Goal: Check status: Check status

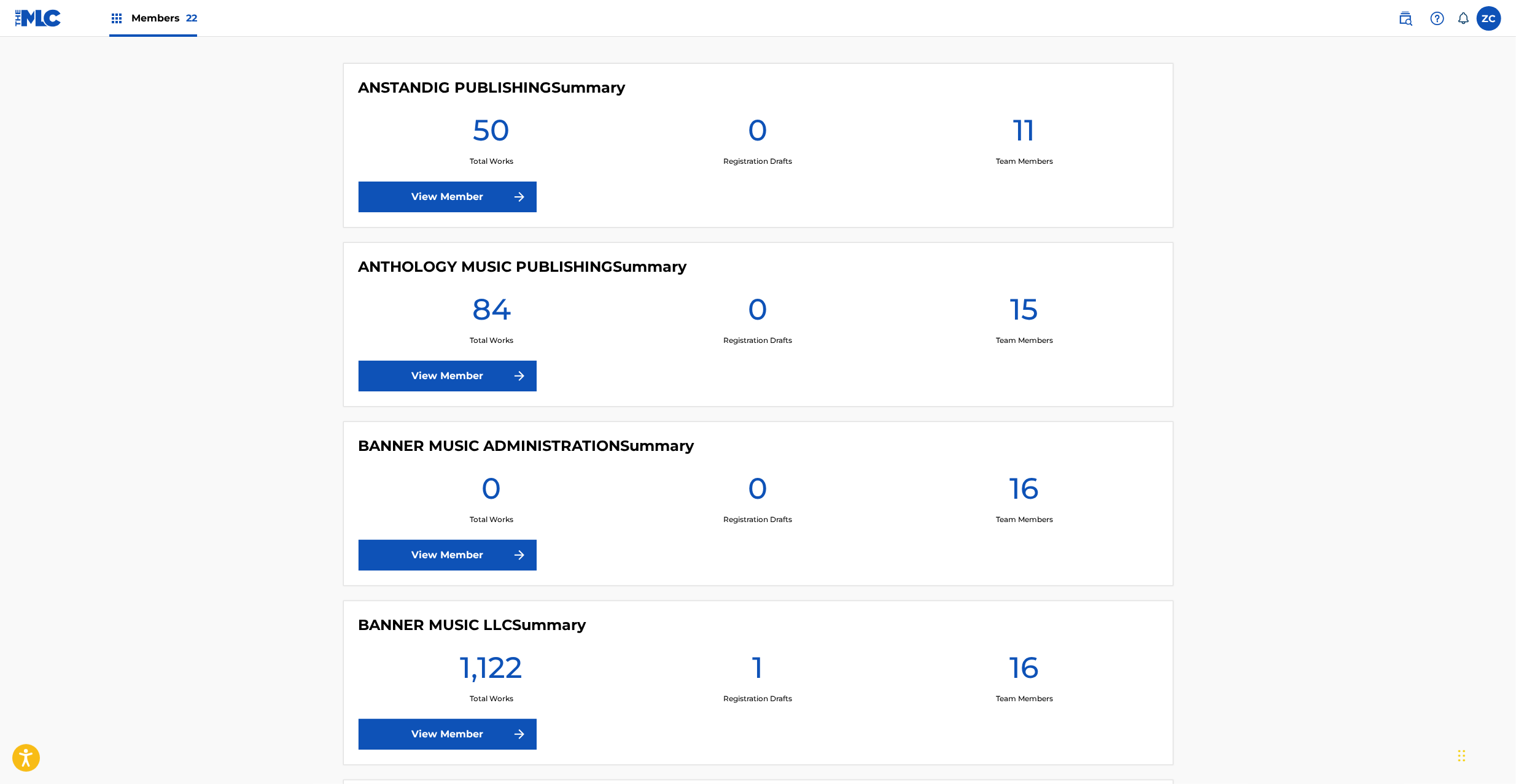
click at [1417, 16] on link at bounding box center [1405, 18] width 24 height 24
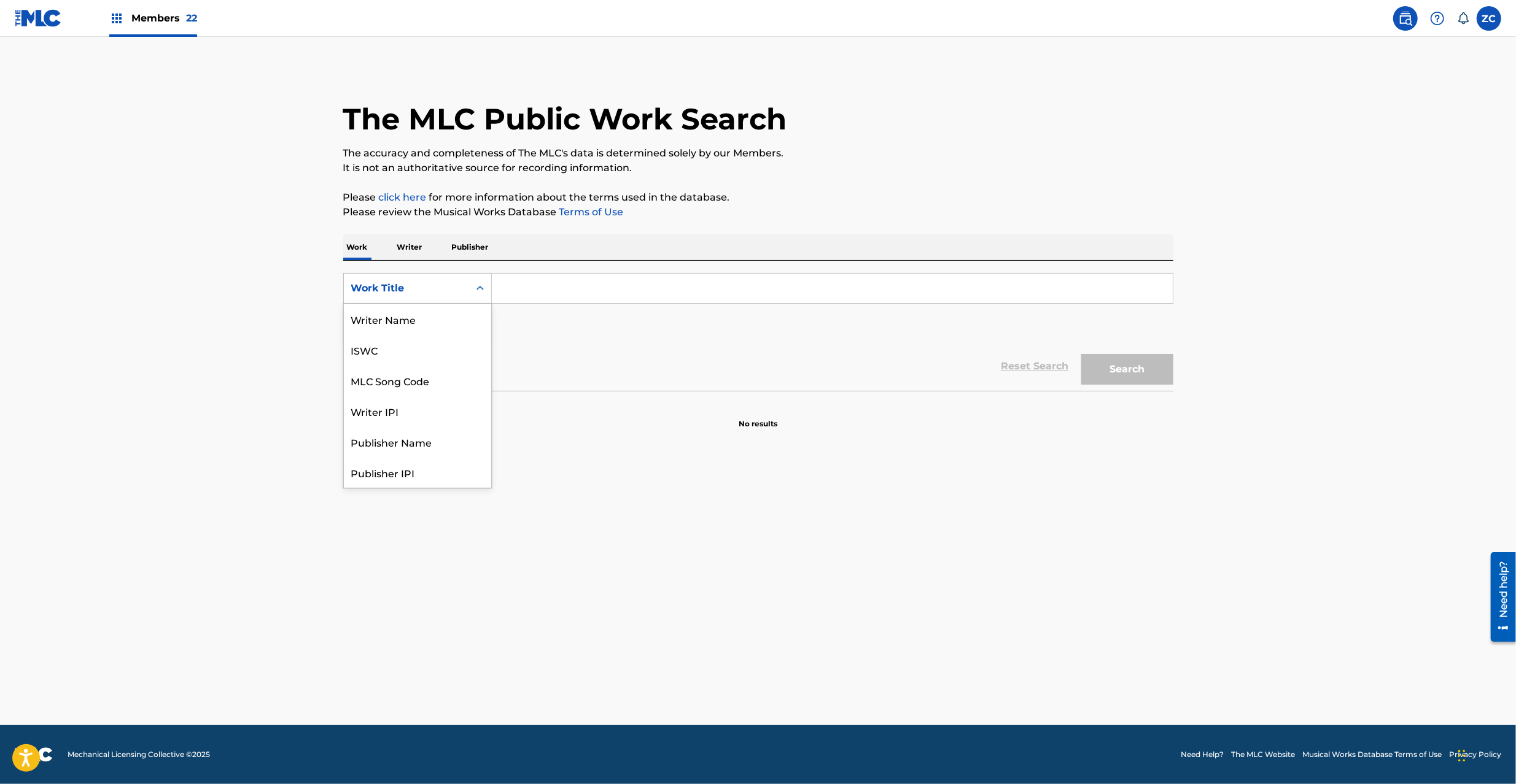
click at [443, 290] on div "Work Title" at bounding box center [406, 288] width 110 height 15
click at [402, 392] on div "MLC Song Code" at bounding box center [417, 380] width 147 height 30
click at [574, 286] on input "Search Form" at bounding box center [832, 288] width 681 height 30
paste input "AB1VOH"
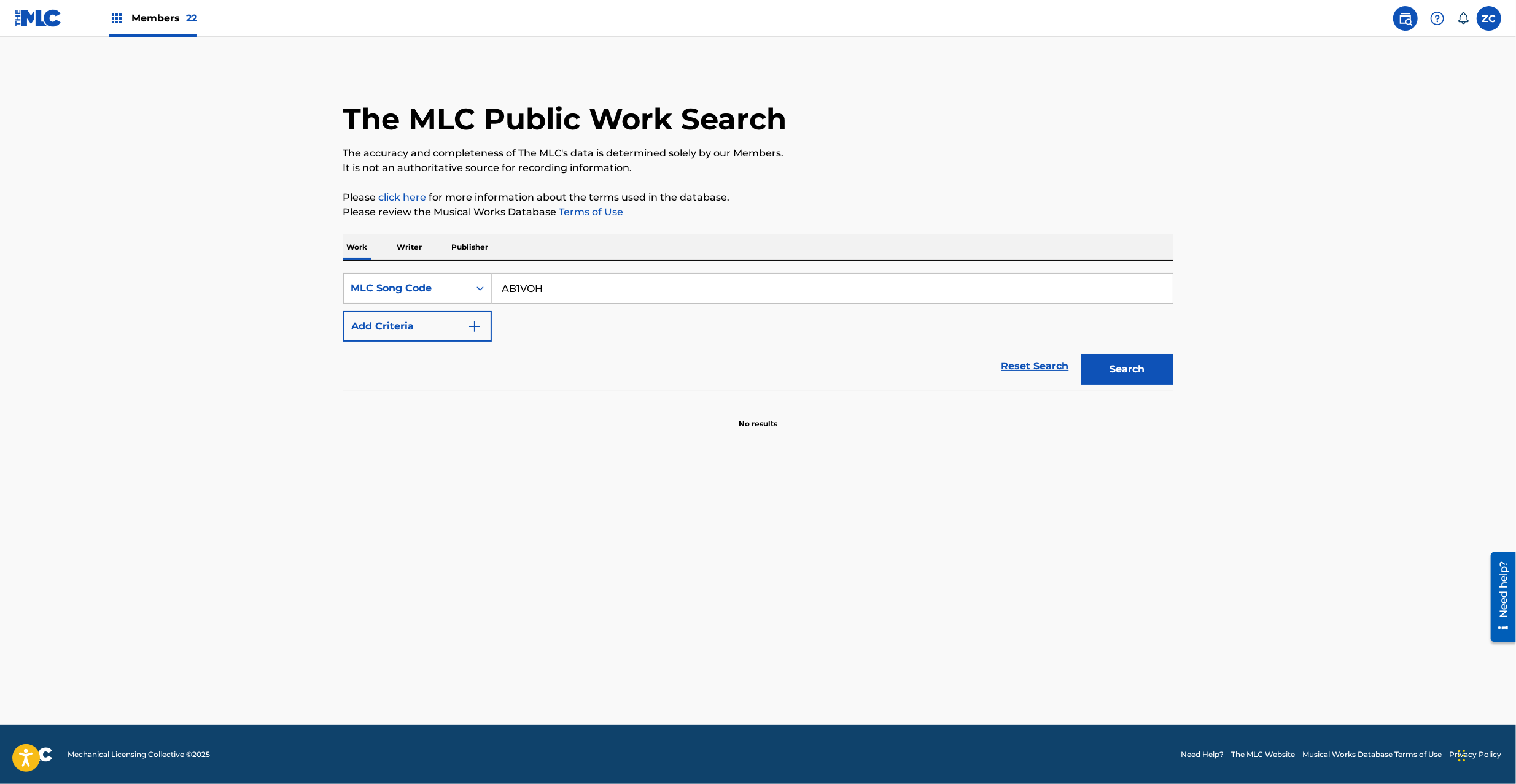
type input "AB1VOH"
click at [1123, 376] on button "Search" at bounding box center [1127, 369] width 92 height 30
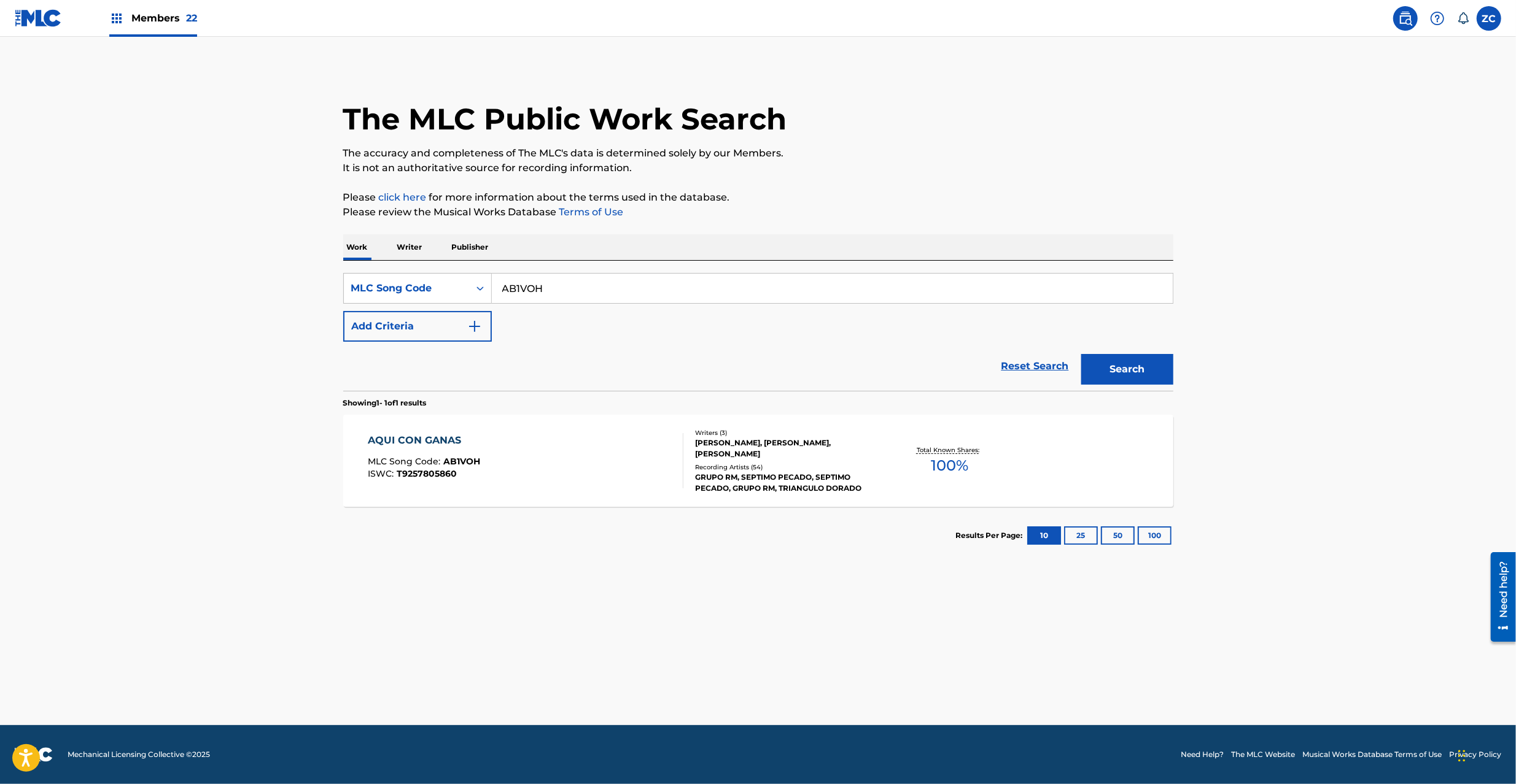
click at [890, 491] on div "AQUI CON GANAS MLC Song Code : AB1VOH ISWC : T9257805860 Writers ( 3 ) [PERSON_…" at bounding box center [758, 460] width 830 height 92
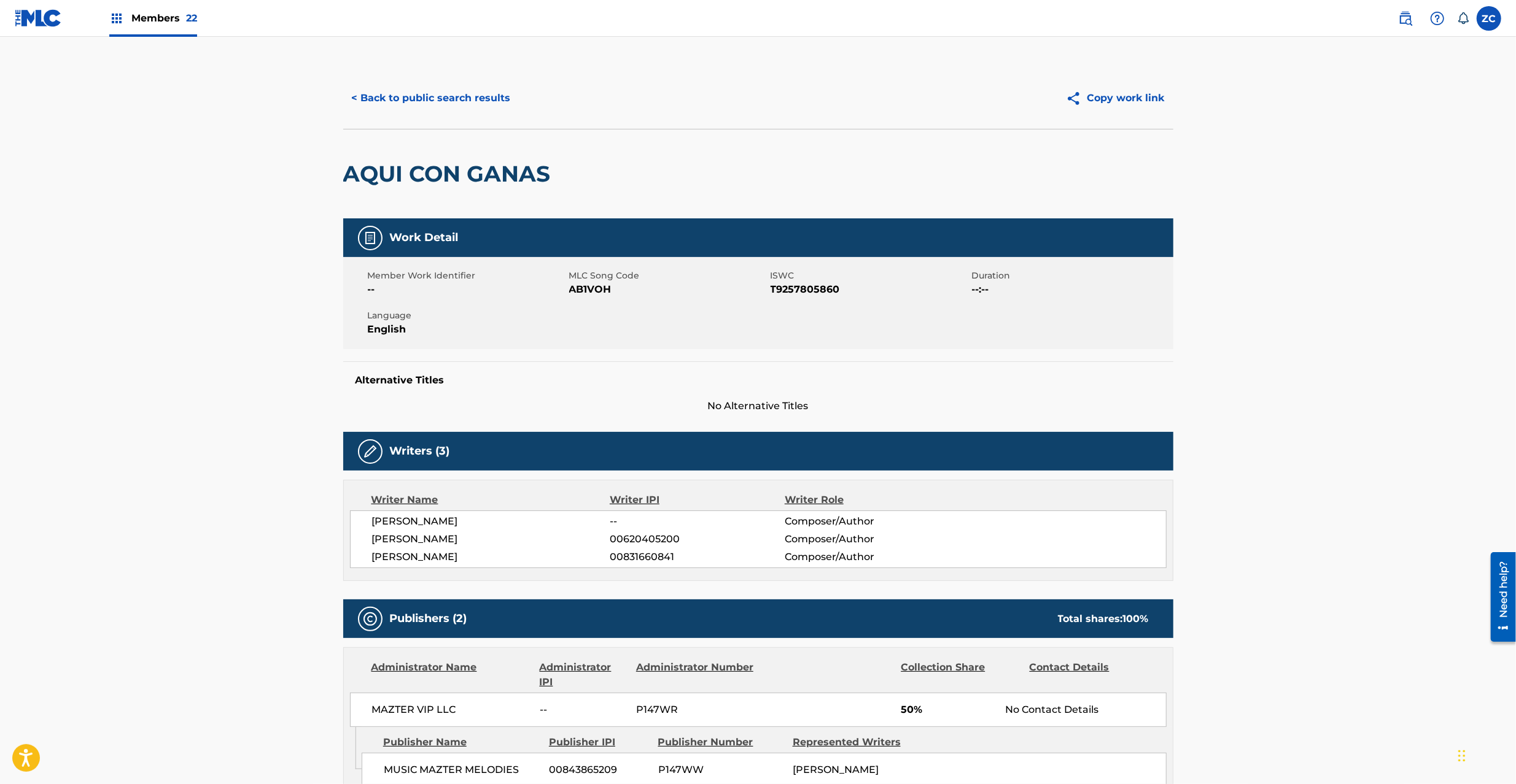
click at [42, 25] on img at bounding box center [38, 18] width 48 height 18
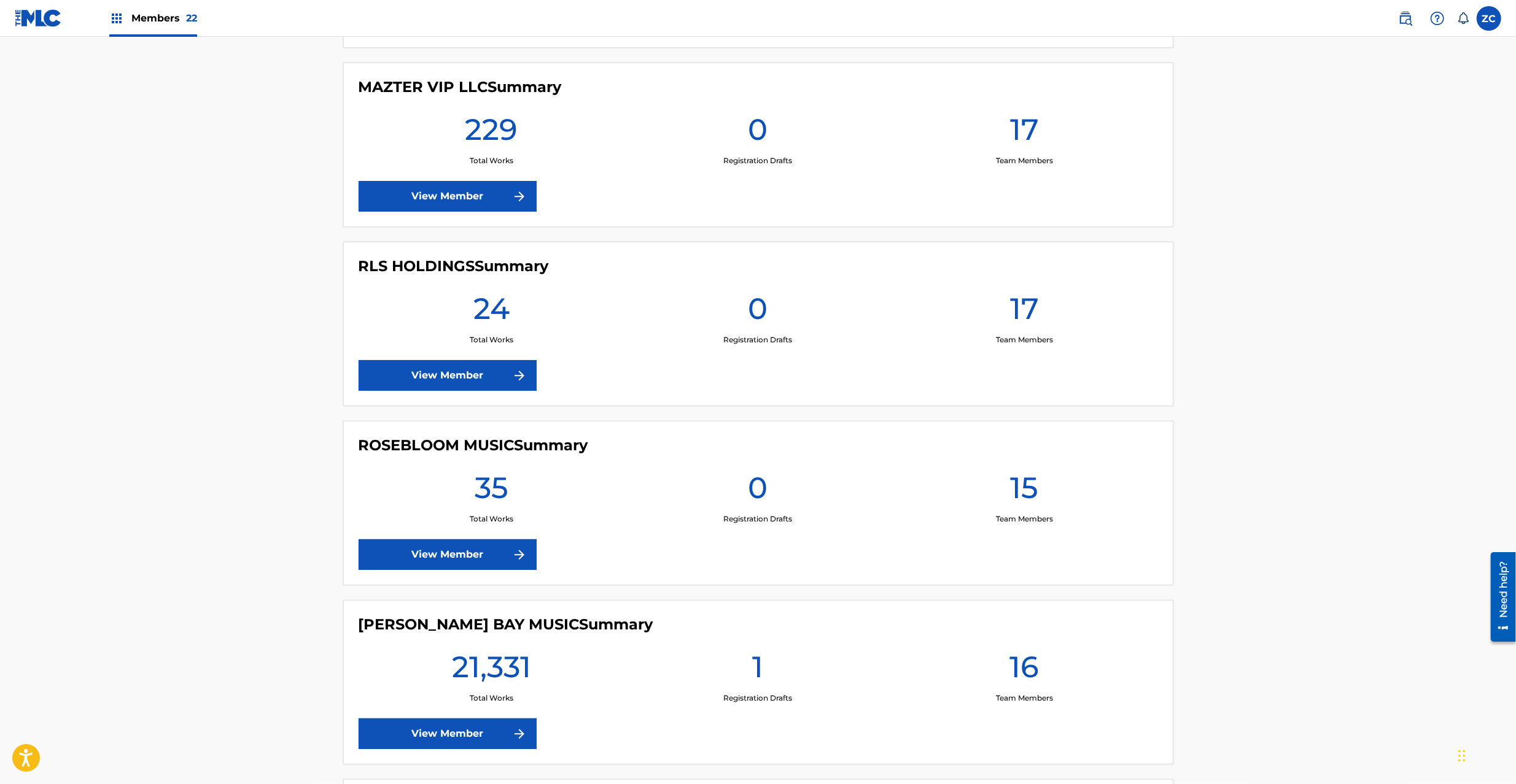
scroll to position [2945, 0]
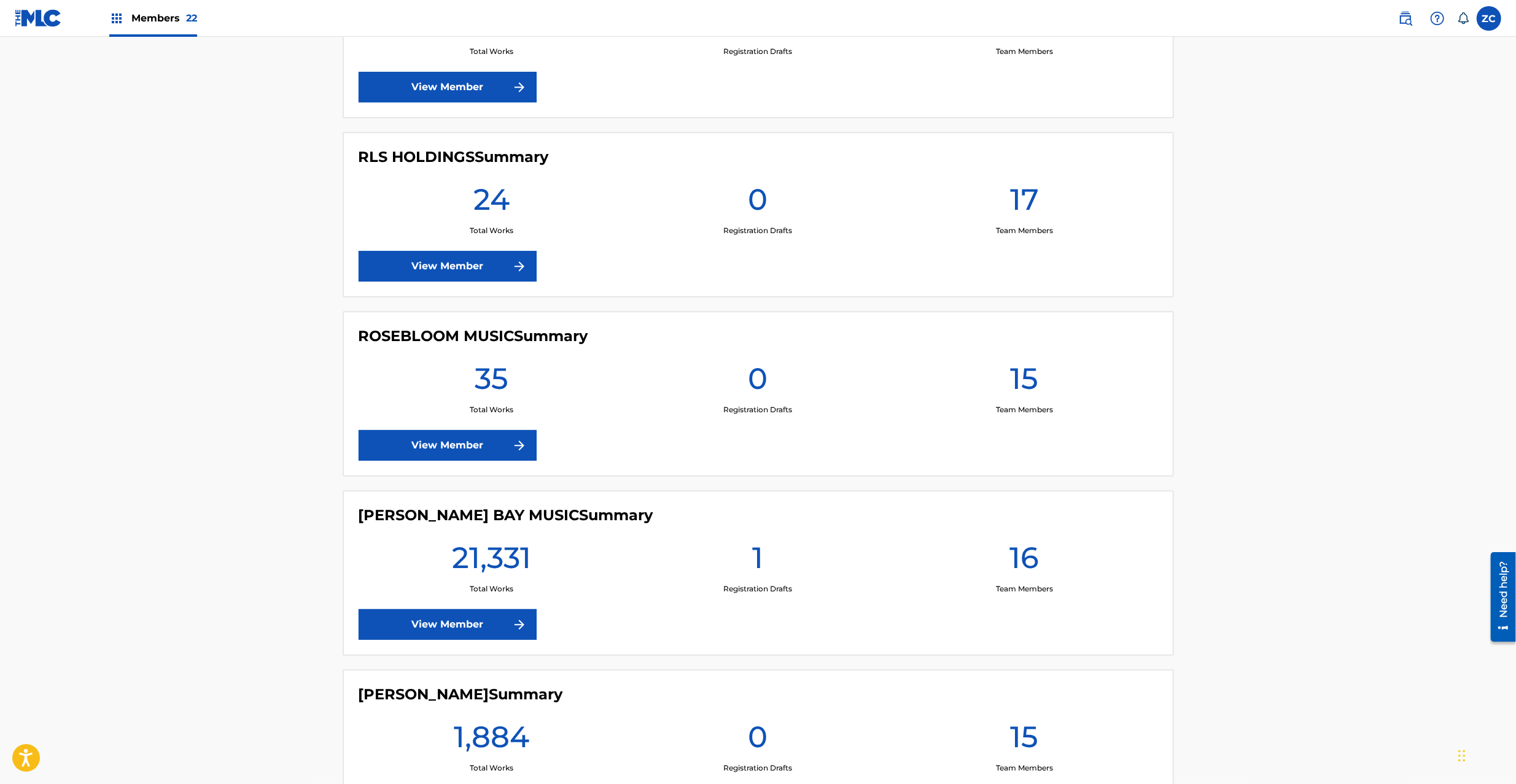
click at [479, 636] on link "View Member" at bounding box center [447, 624] width 178 height 30
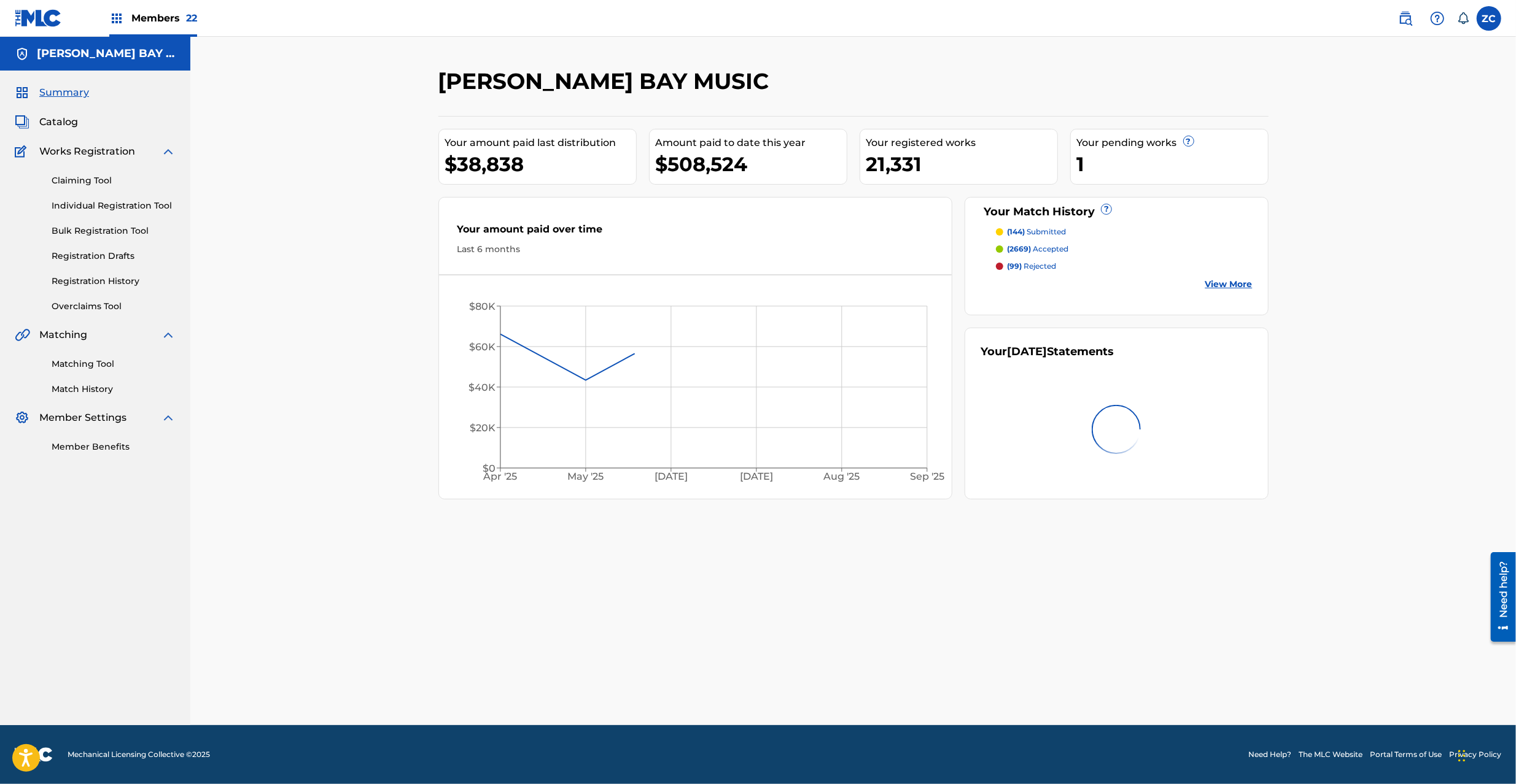
click at [59, 118] on span "Catalog" at bounding box center [58, 122] width 39 height 15
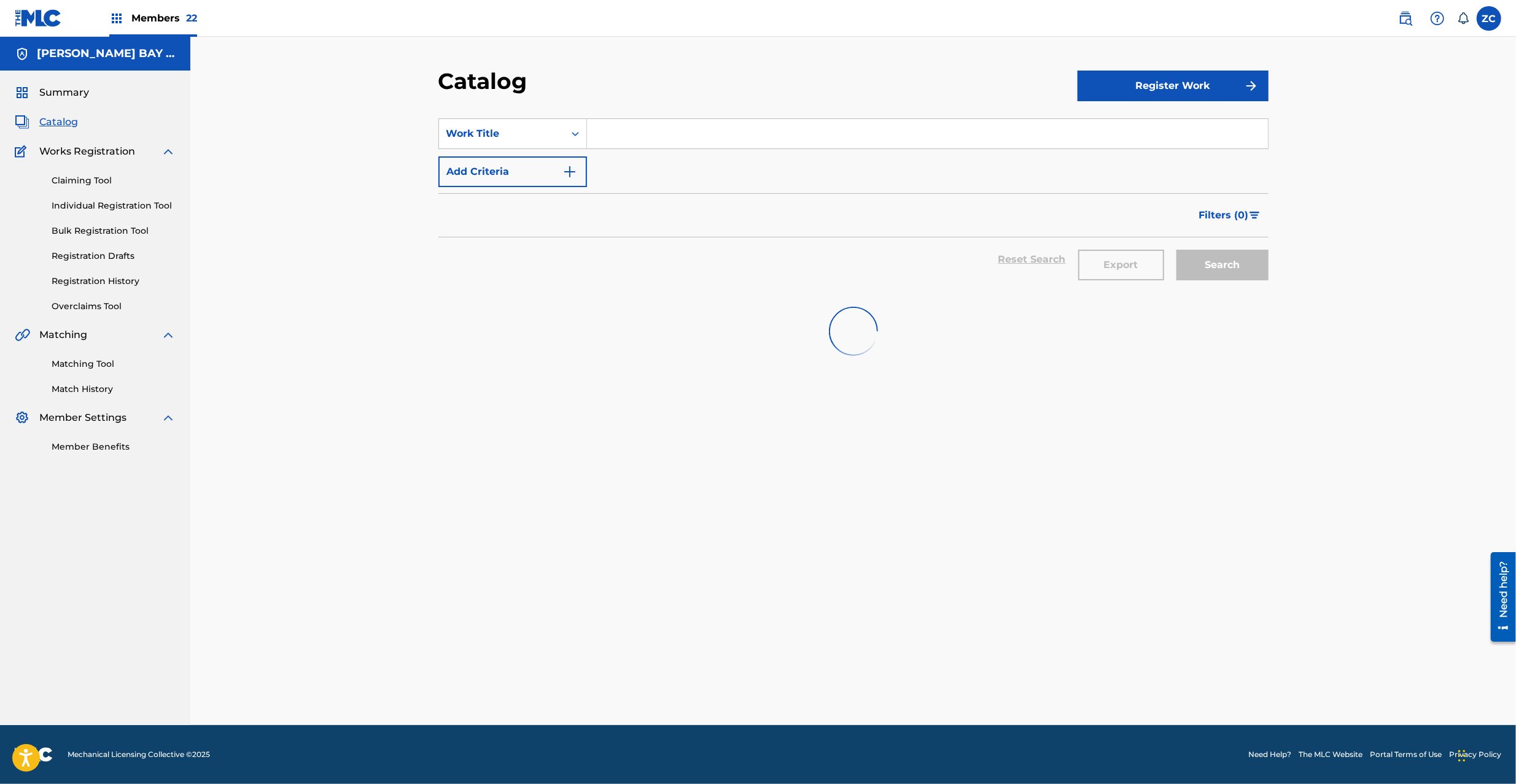
click at [638, 135] on input "Search Form" at bounding box center [927, 133] width 681 height 30
paste input "April Wind"
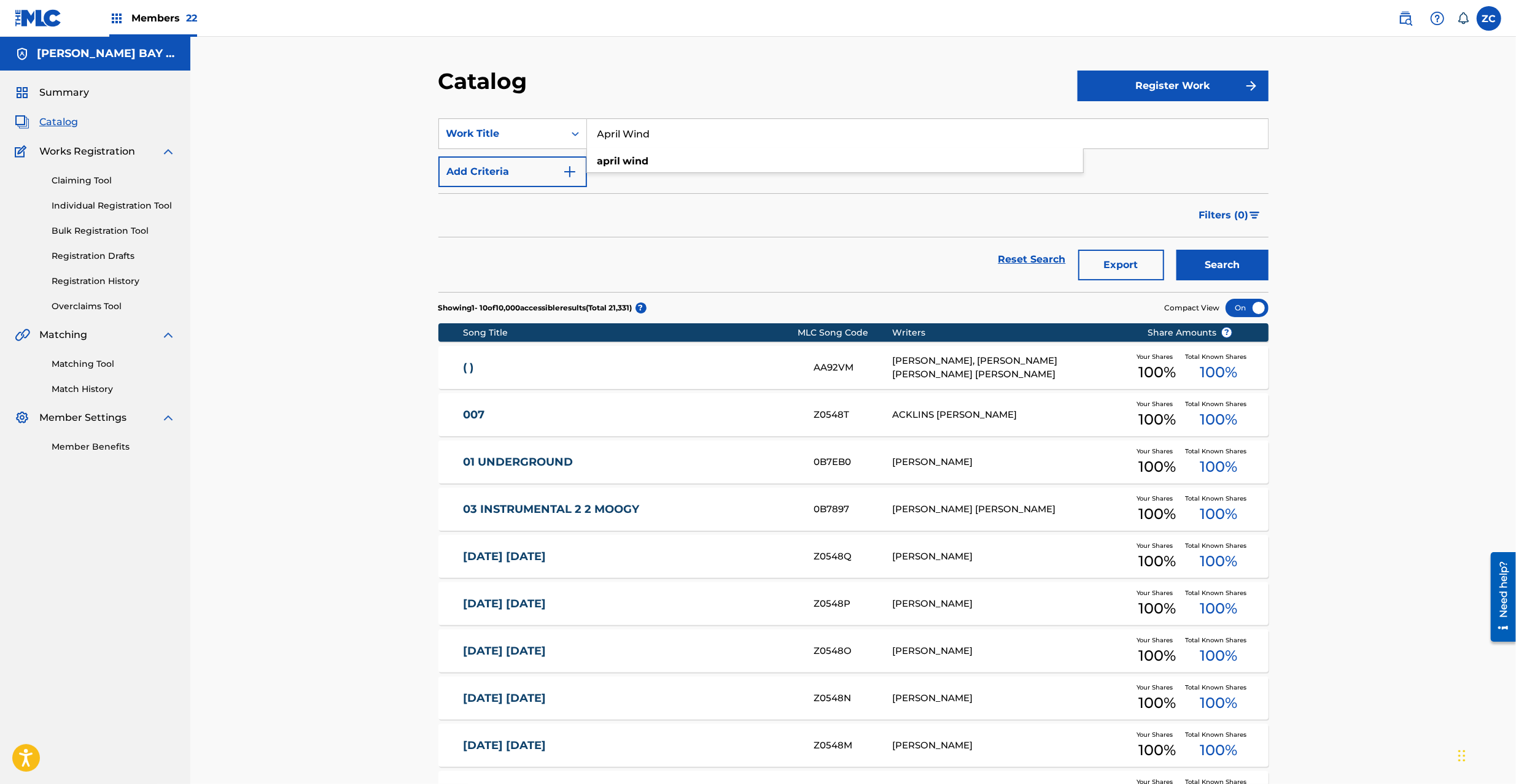
type input "April Wind"
click at [1221, 273] on button "Search" at bounding box center [1222, 265] width 92 height 30
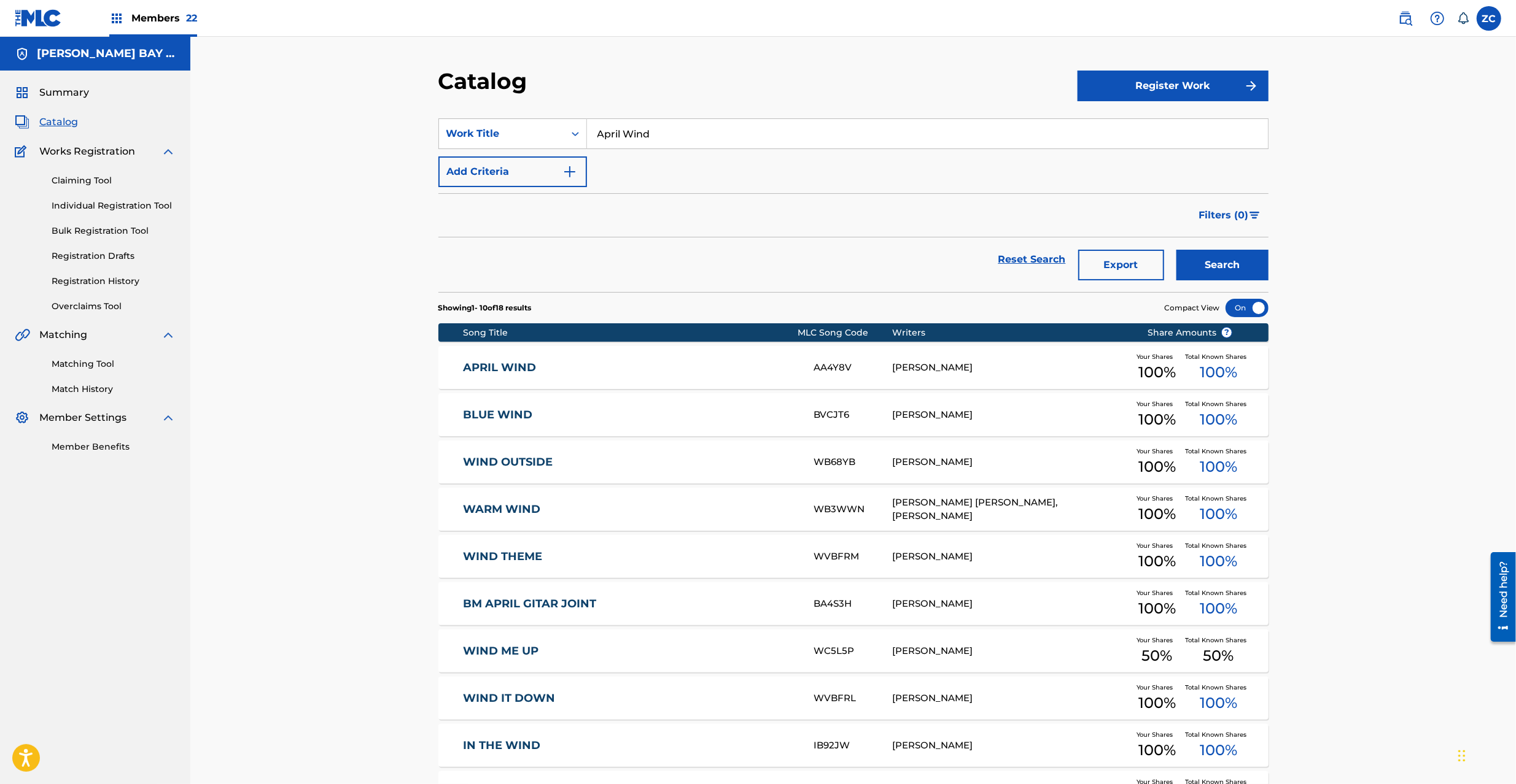
click at [1082, 359] on div "APRIL WIND AA4Y8V [PERSON_NAME] Your Shares 100 % Total Known Shares 100 %" at bounding box center [853, 367] width 830 height 43
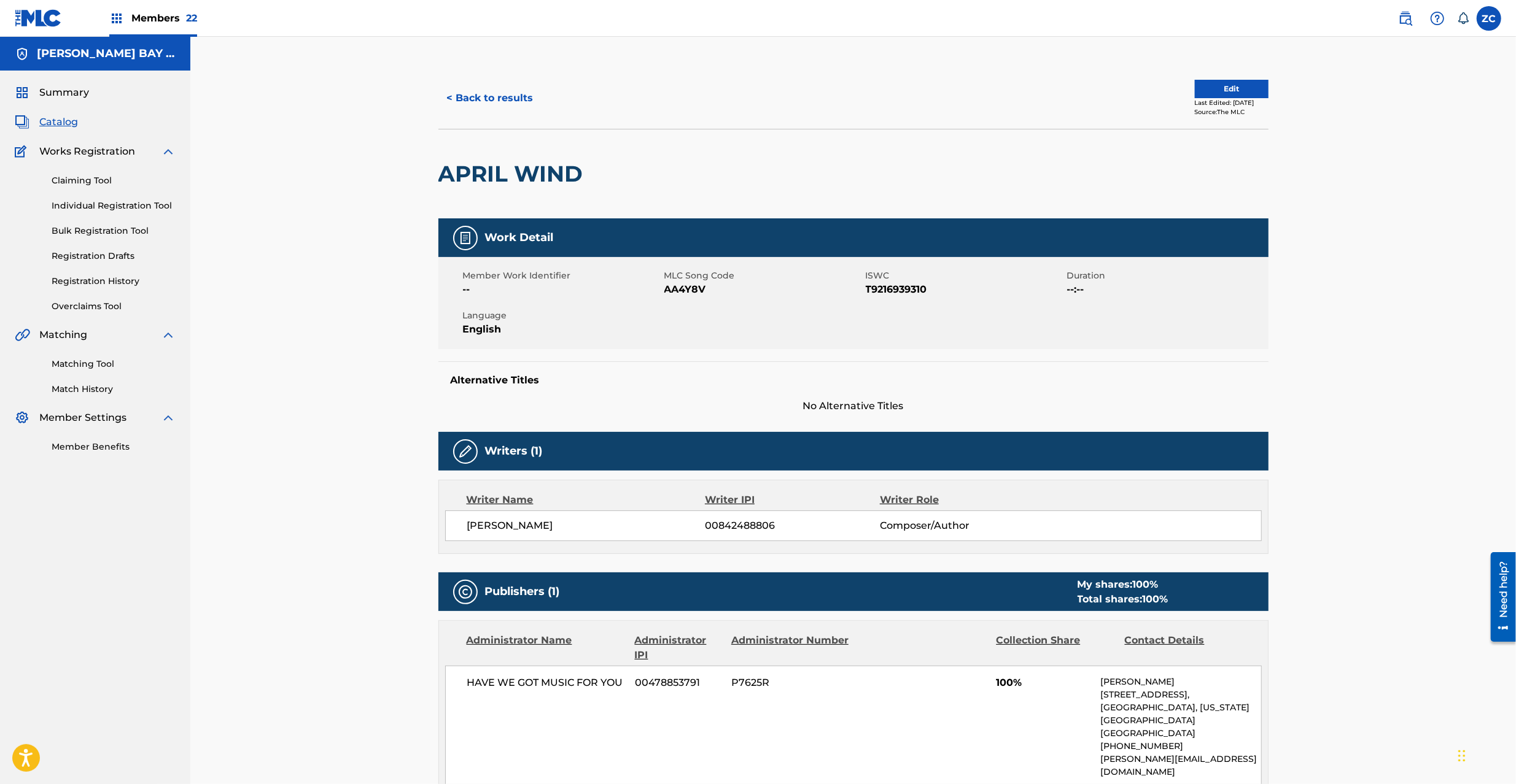
click at [495, 96] on button "< Back to results" at bounding box center [490, 98] width 104 height 30
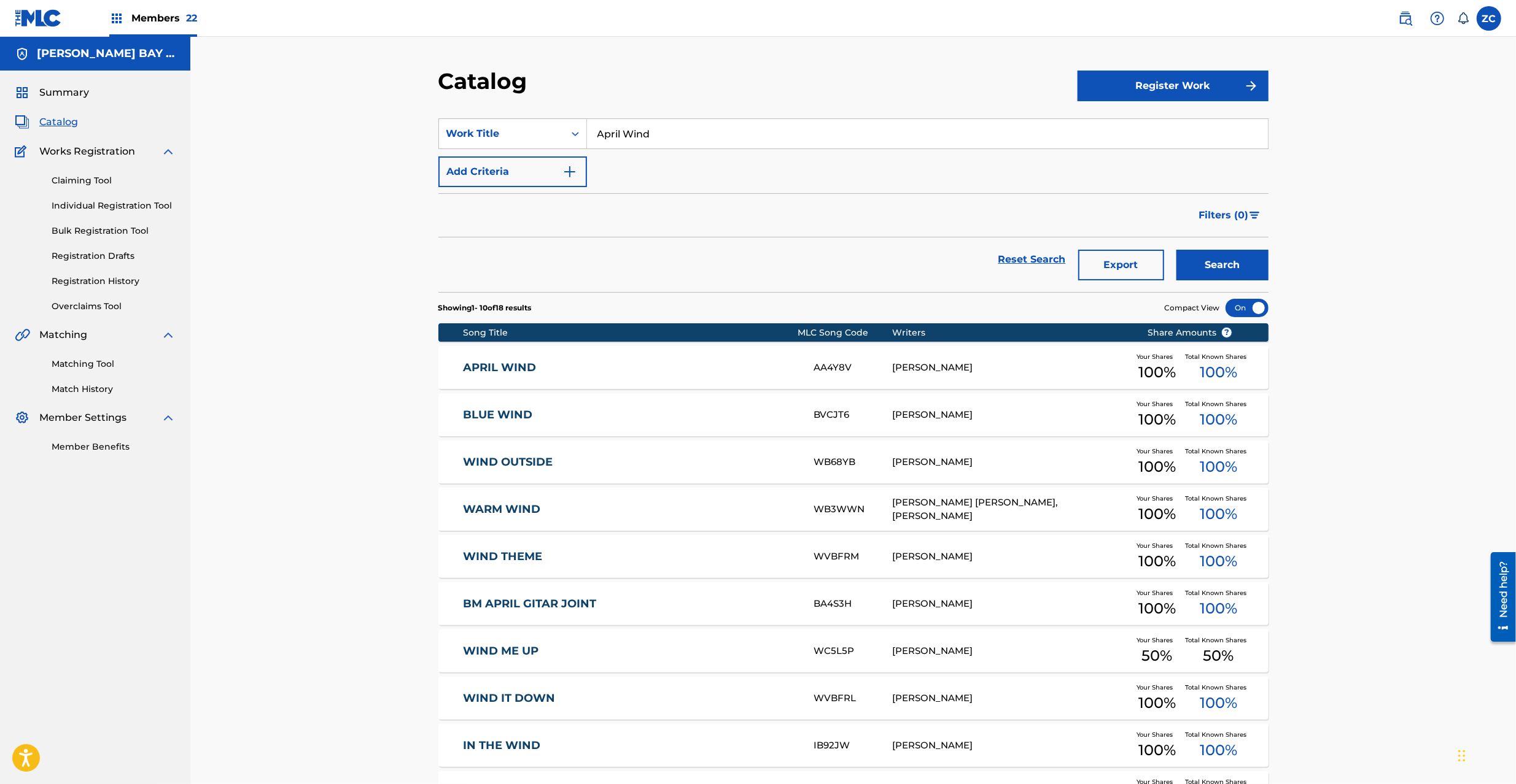
click at [924, 143] on input "April Wind" at bounding box center [927, 133] width 681 height 30
paste input "Deep Blue Sea"
type input "Deep Blue Sea"
click at [1206, 269] on button "Search" at bounding box center [1222, 265] width 92 height 30
click at [923, 372] on div "[PERSON_NAME]" at bounding box center [1010, 367] width 237 height 14
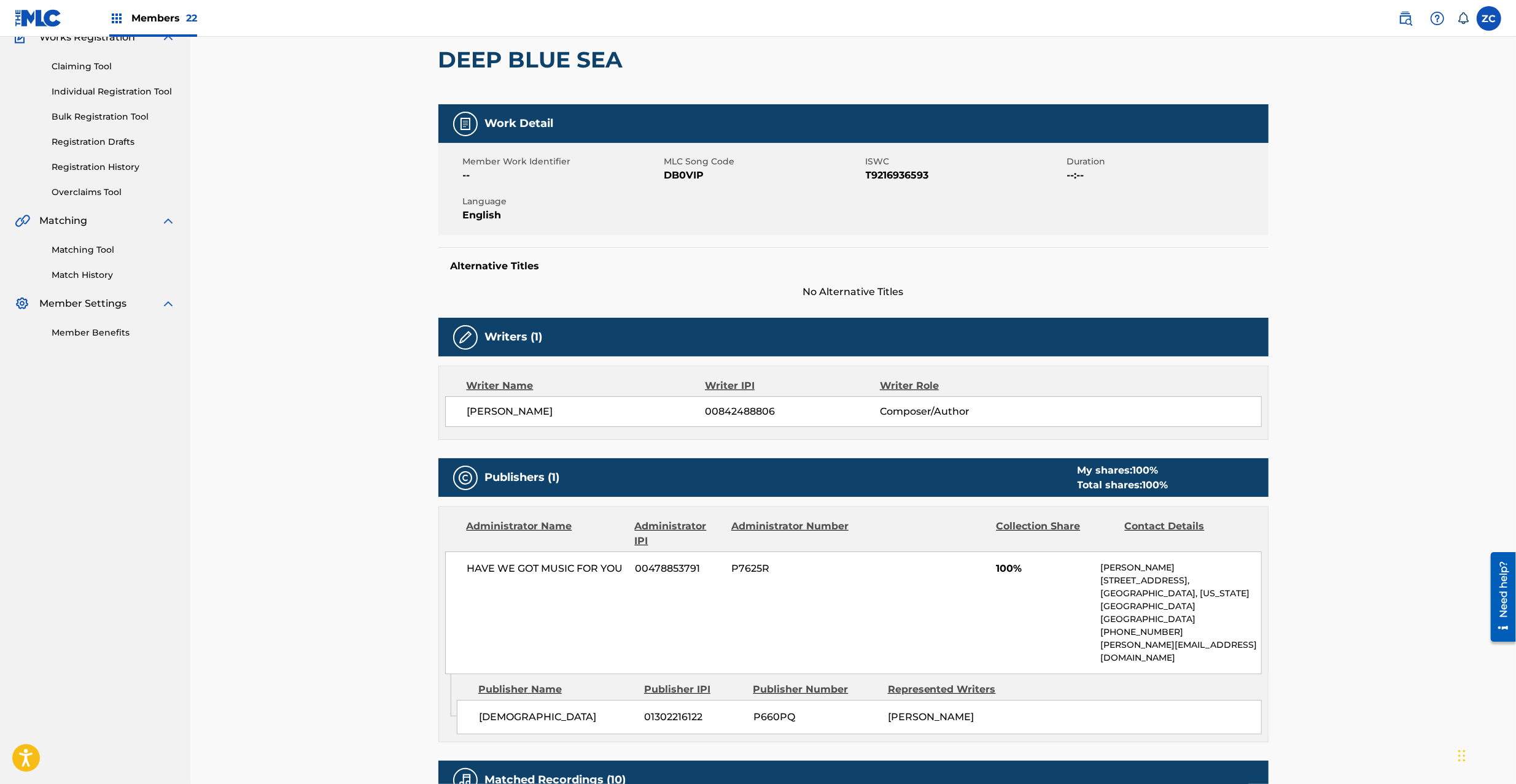
scroll to position [219, 0]
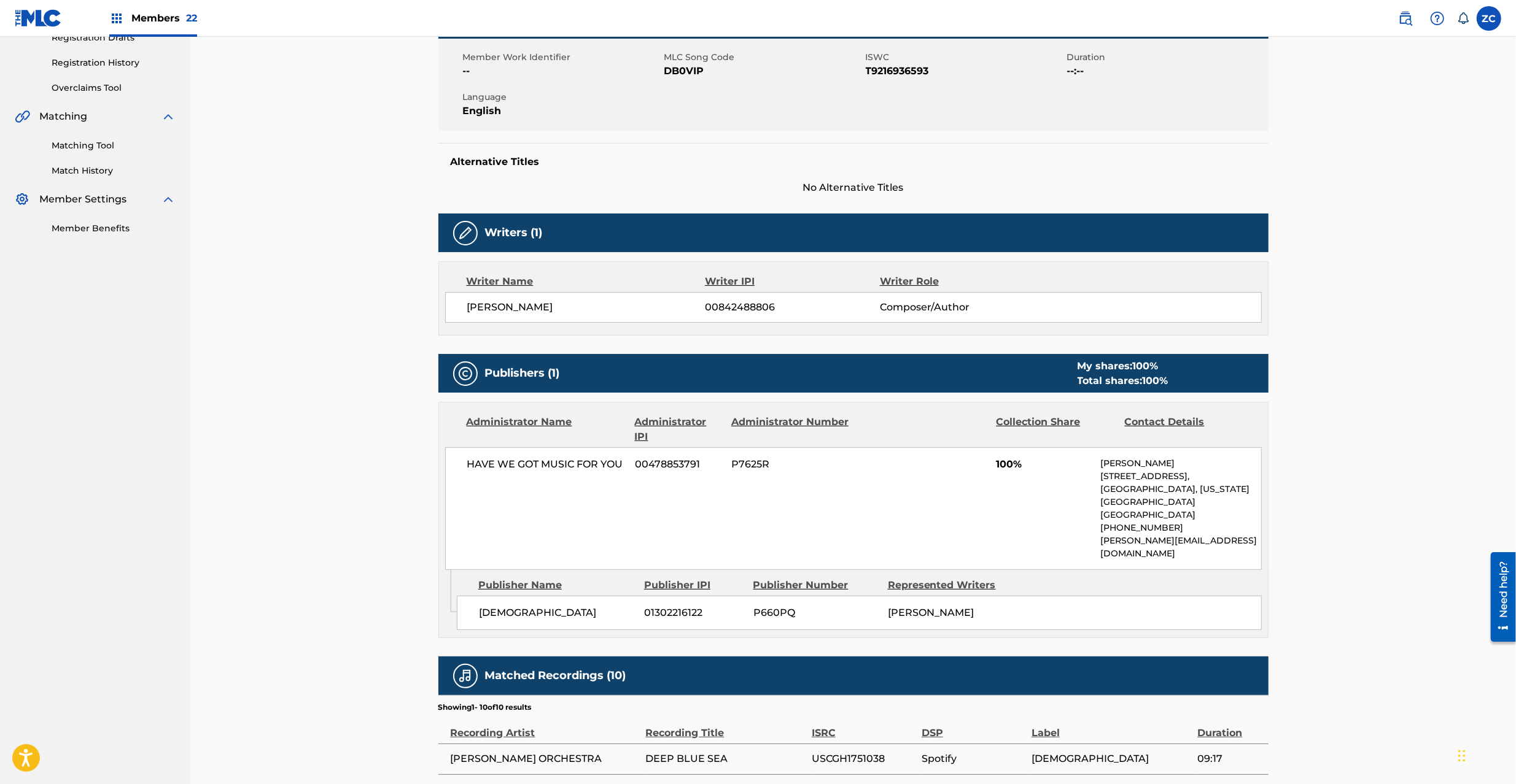
click at [686, 606] on span "01302216122" at bounding box center [694, 613] width 99 height 15
copy span "01302216122"
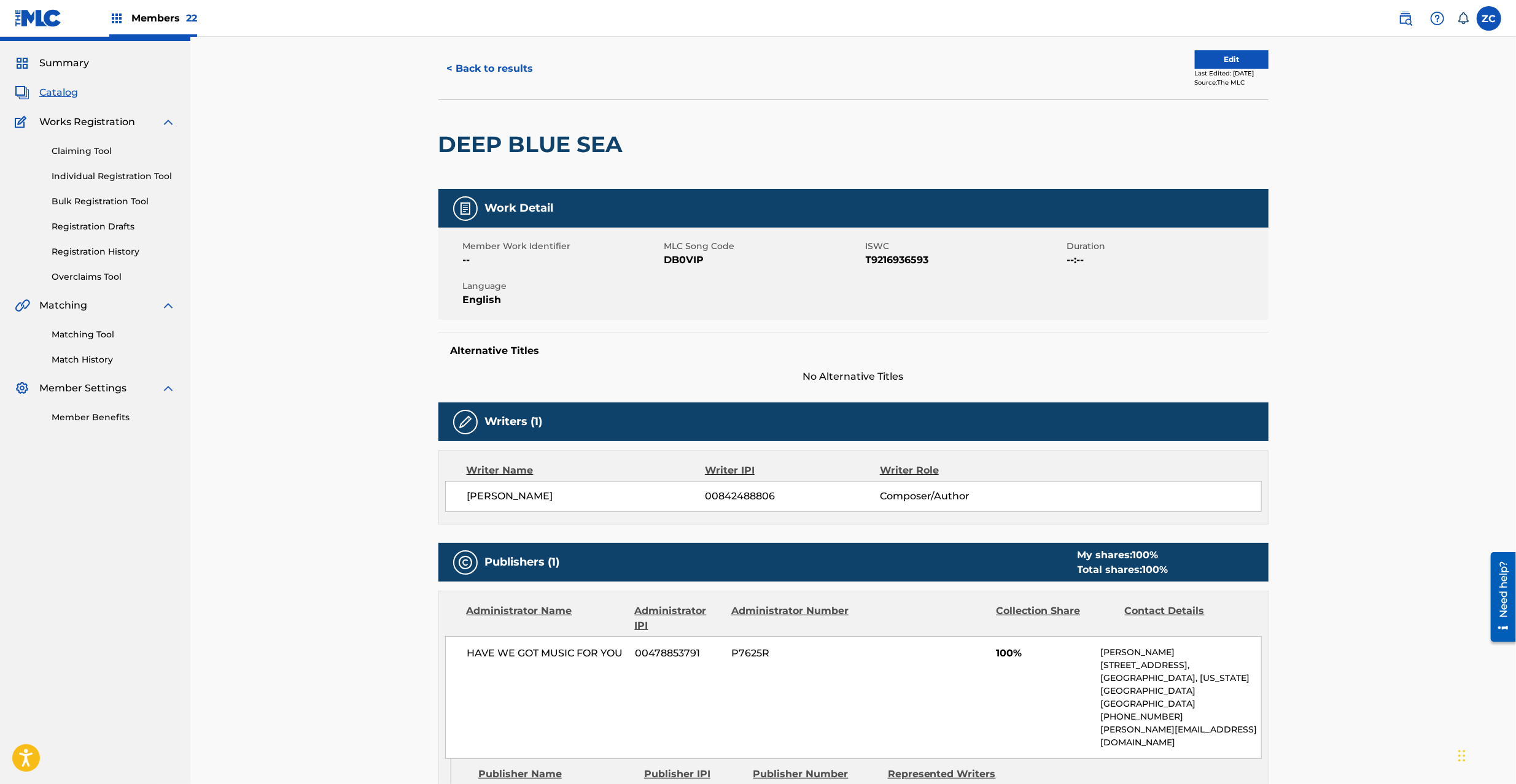
scroll to position [0, 0]
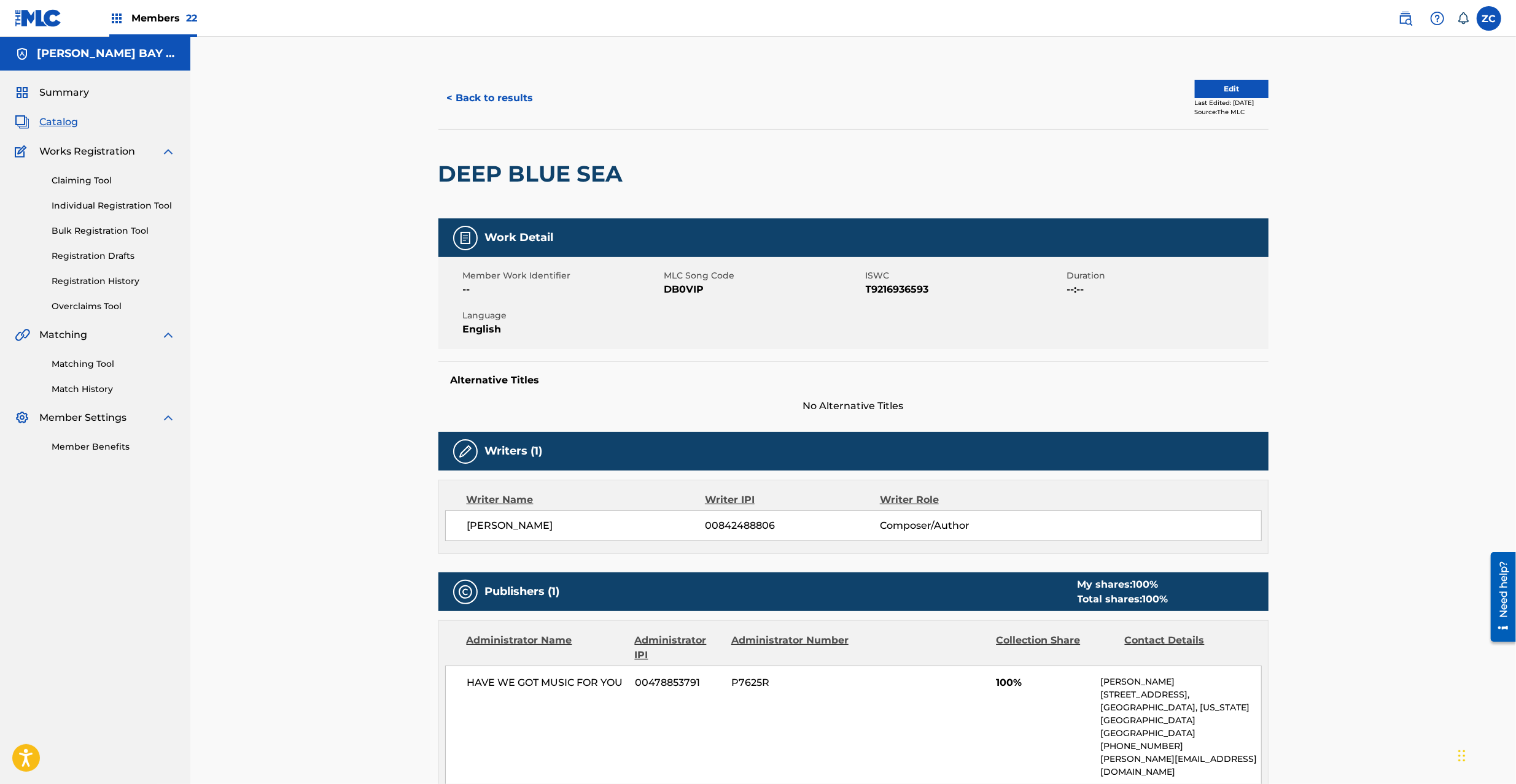
click at [513, 104] on button "< Back to results" at bounding box center [490, 98] width 104 height 30
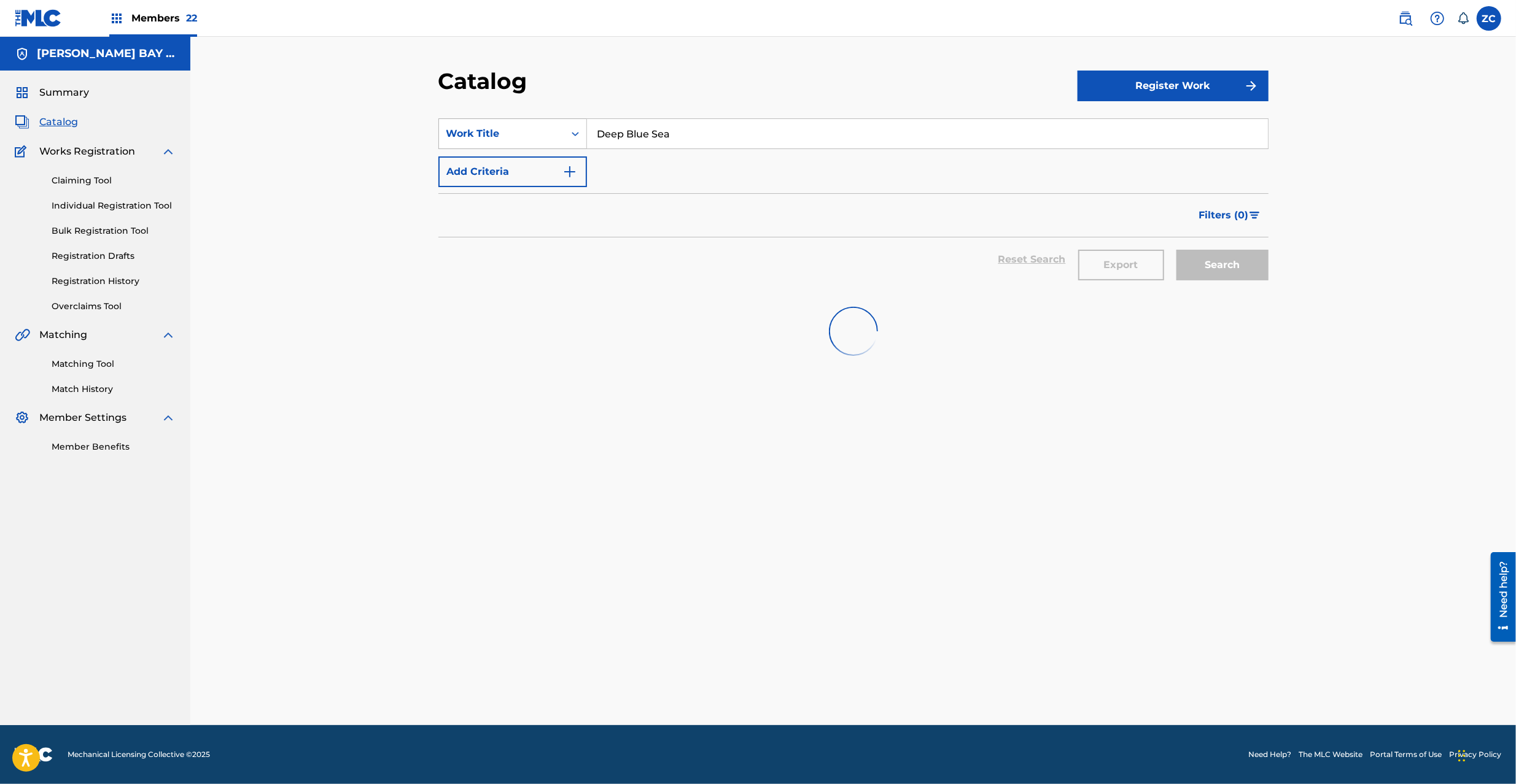
click at [533, 134] on div "Work Title" at bounding box center [501, 133] width 110 height 15
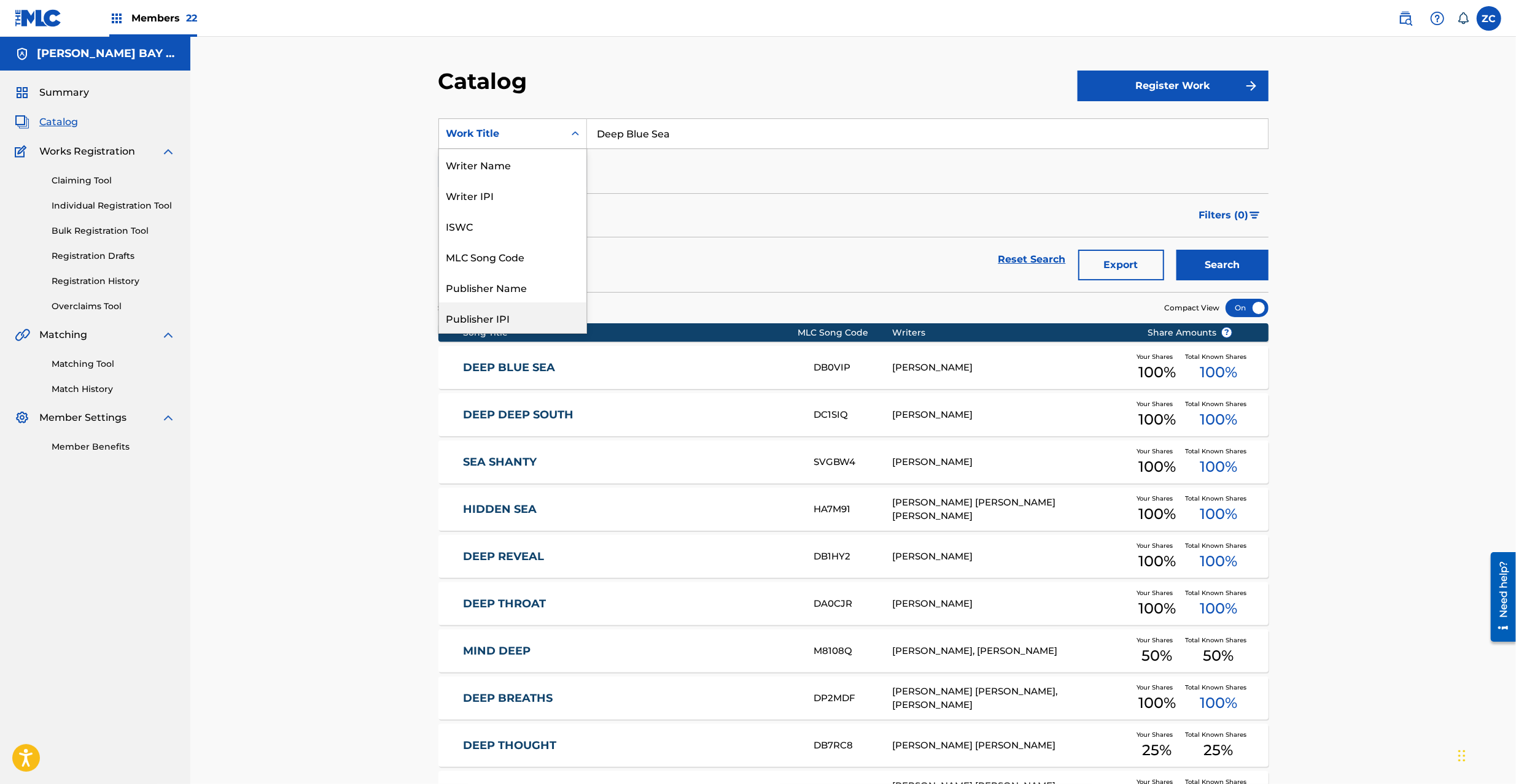
click at [504, 315] on div "Publisher IPI" at bounding box center [512, 318] width 147 height 30
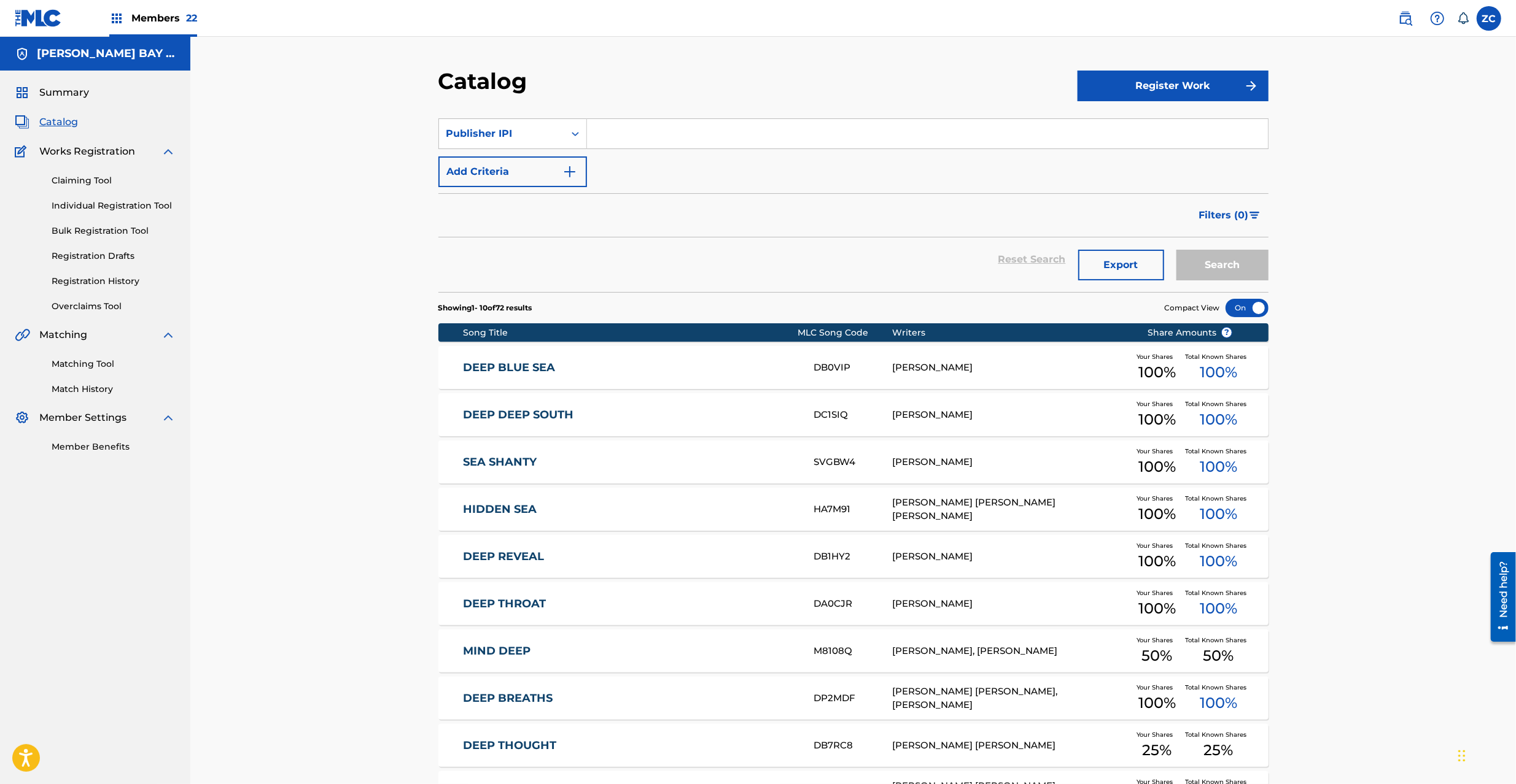
click at [688, 130] on input "Search Form" at bounding box center [927, 133] width 681 height 30
paste input "01302216122"
type input "01302216122"
click at [1221, 256] on button "Search" at bounding box center [1222, 265] width 92 height 30
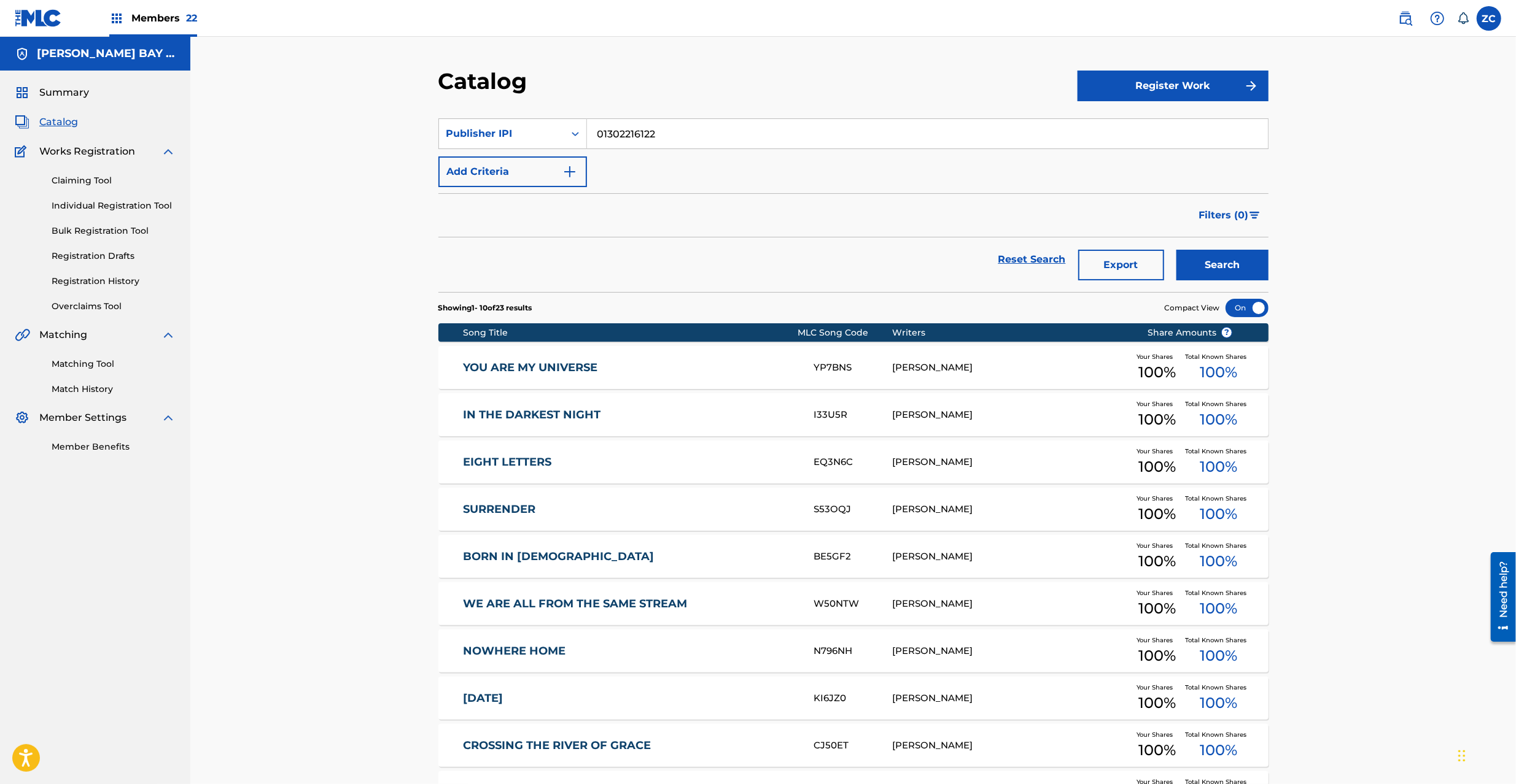
click at [1042, 246] on div "Reset Search Export Search" at bounding box center [853, 259] width 830 height 44
click at [1037, 256] on link "Reset Search" at bounding box center [1032, 260] width 80 height 27
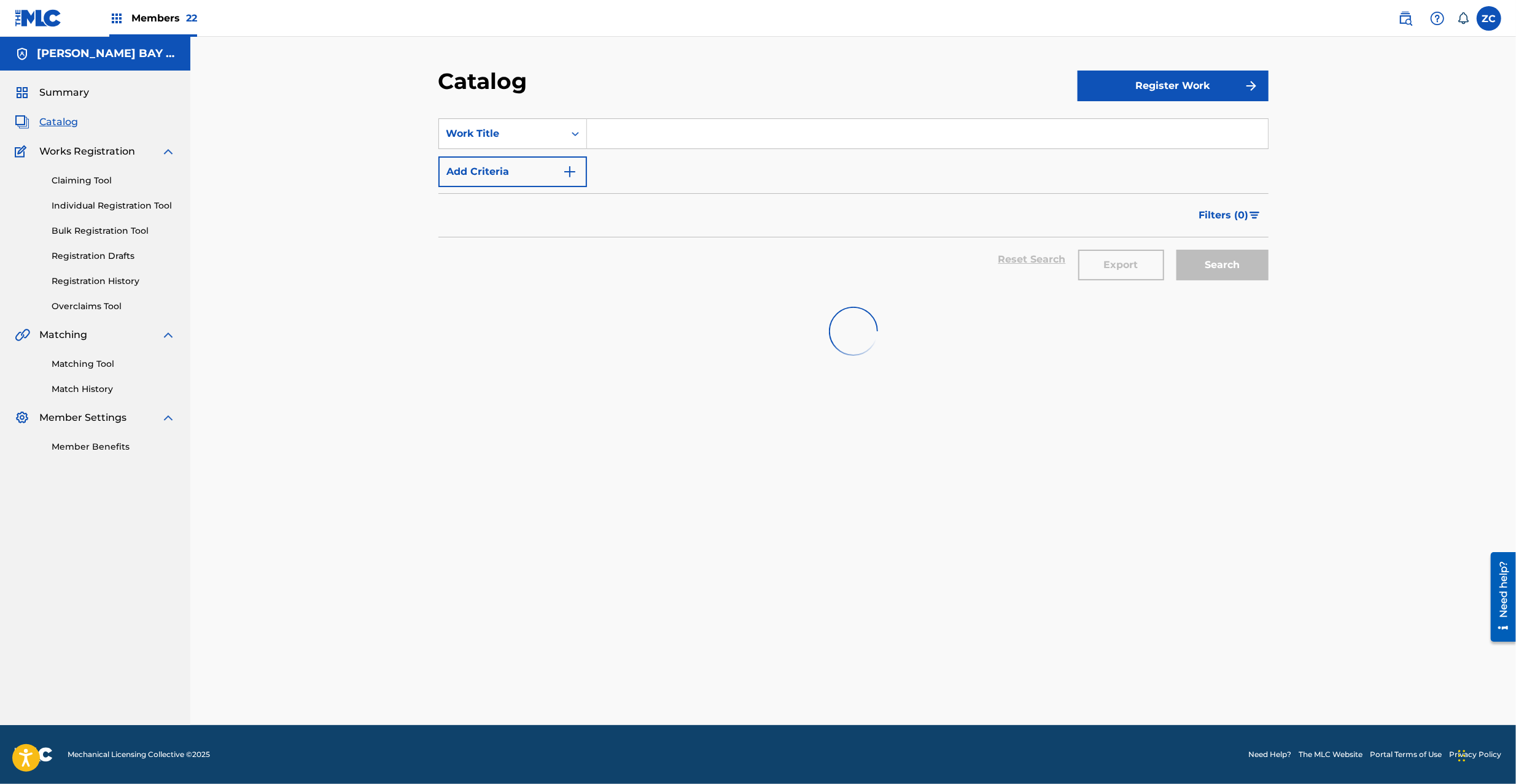
click at [907, 135] on input "Search Form" at bounding box center [927, 133] width 681 height 30
paste input "I Dare You"
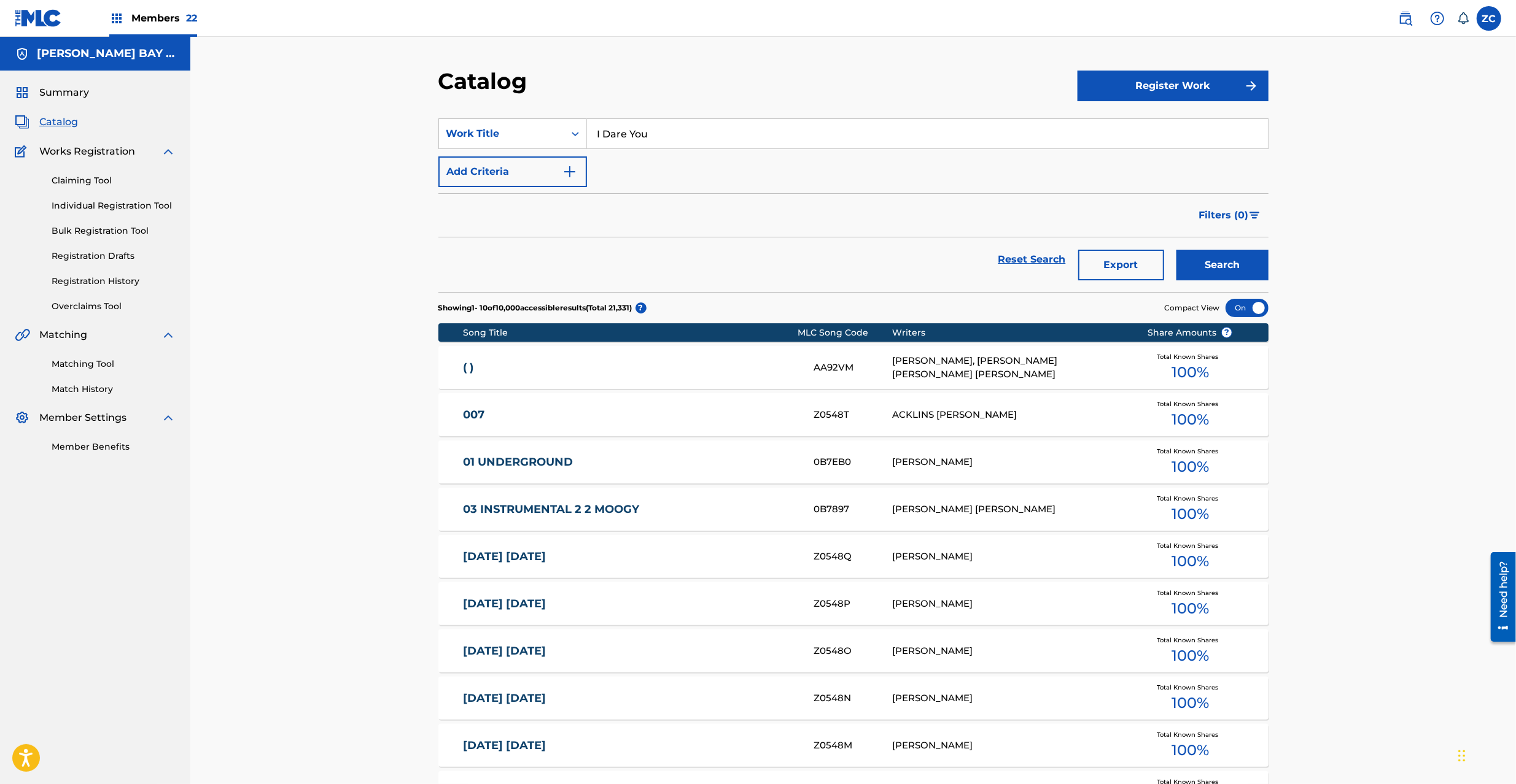
type input "I Dare You"
click at [1205, 266] on button "Search" at bounding box center [1222, 265] width 92 height 30
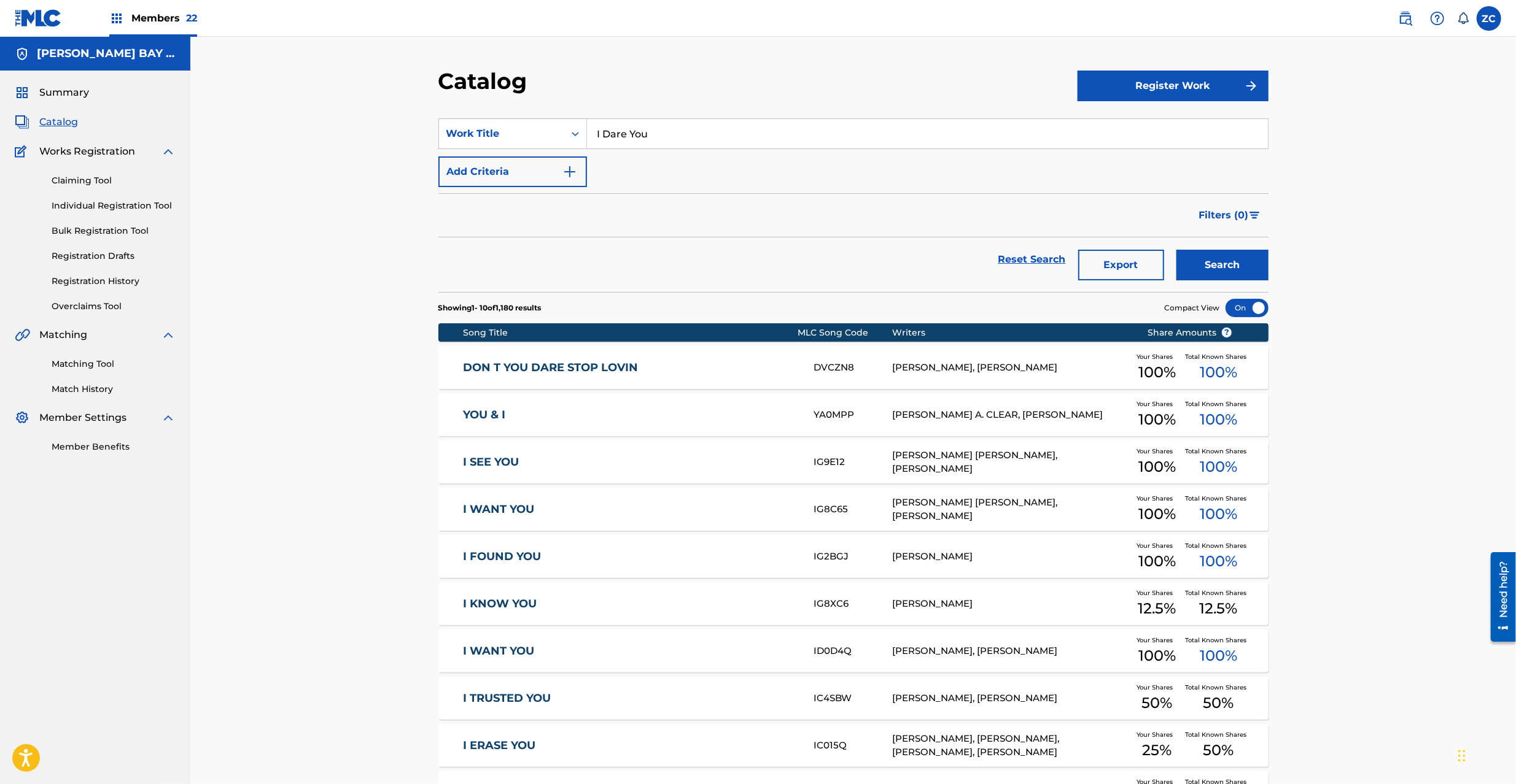
click at [104, 277] on link "Registration History" at bounding box center [114, 281] width 124 height 13
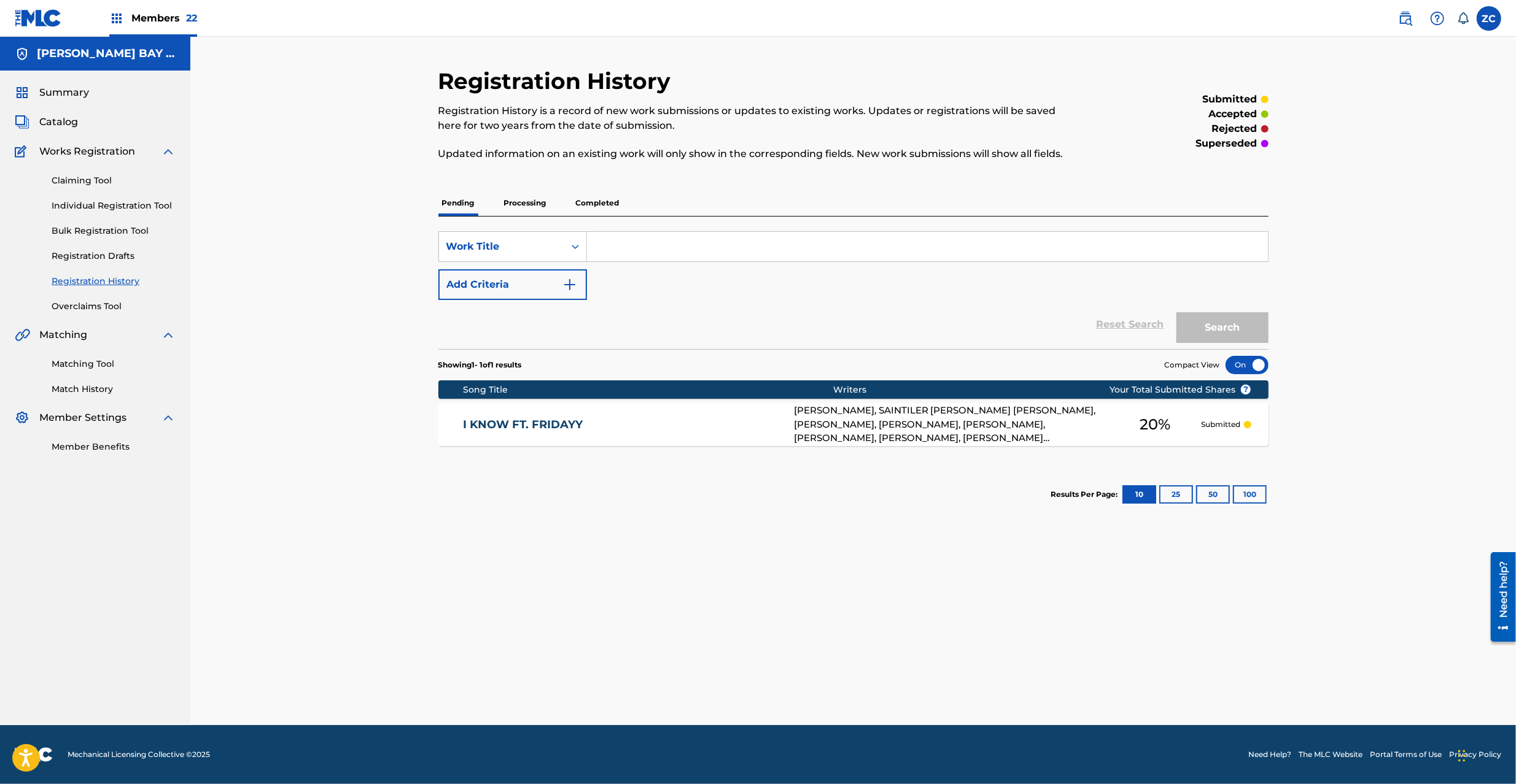
click at [528, 206] on p "Processing" at bounding box center [525, 203] width 50 height 26
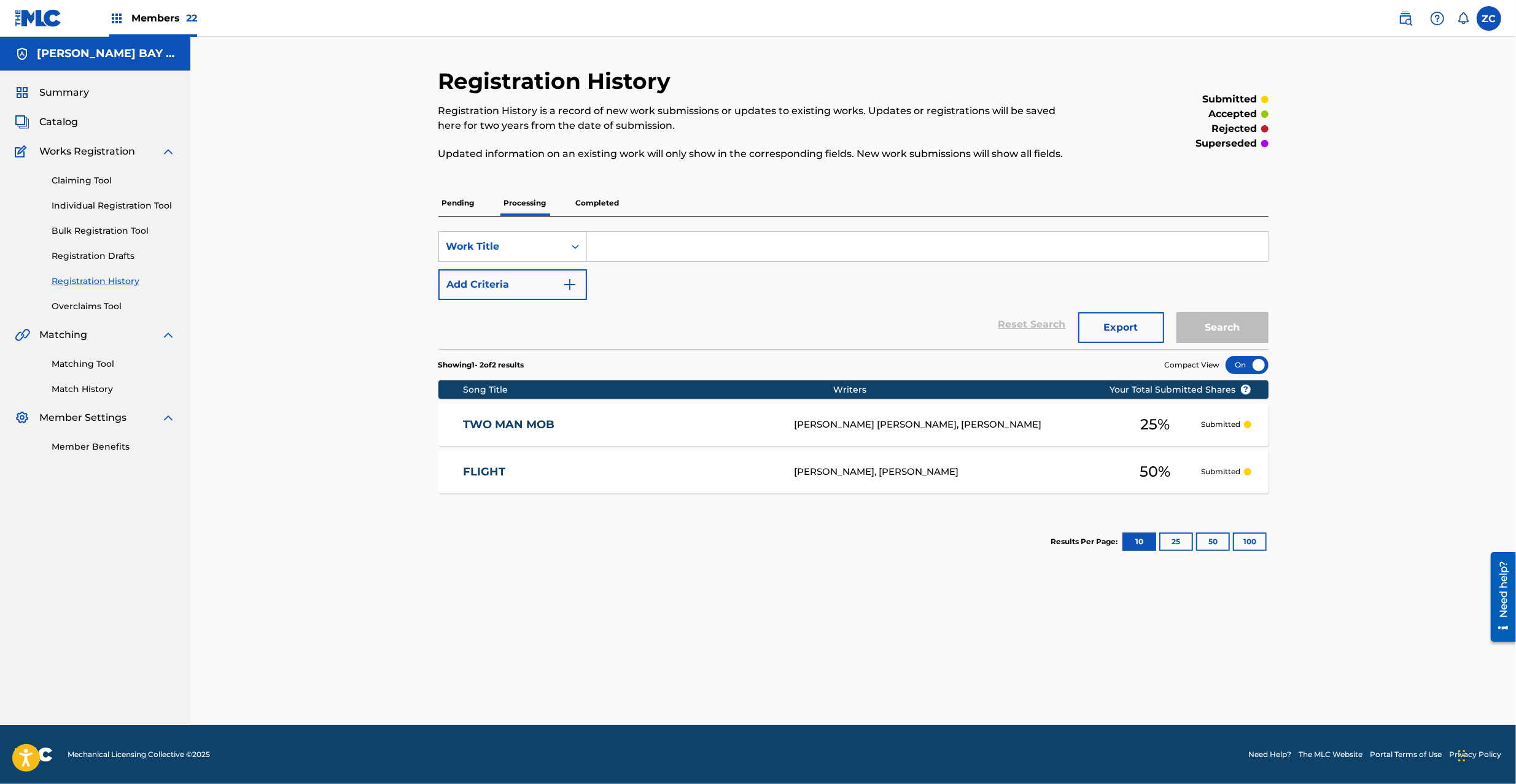
click at [611, 199] on p "Completed" at bounding box center [597, 203] width 51 height 26
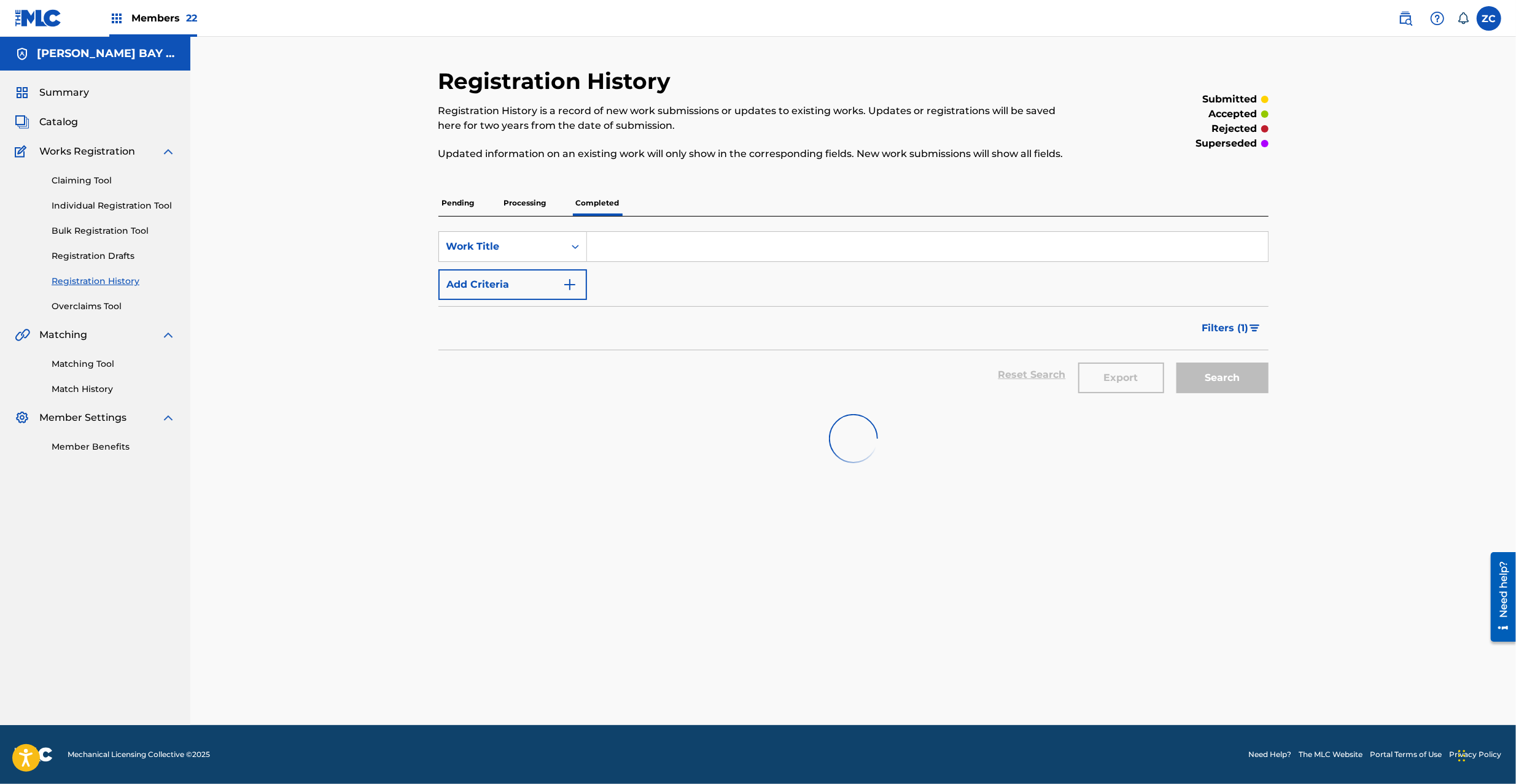
click at [646, 248] on input "Search Form" at bounding box center [927, 246] width 681 height 30
paste input "I Dare You"
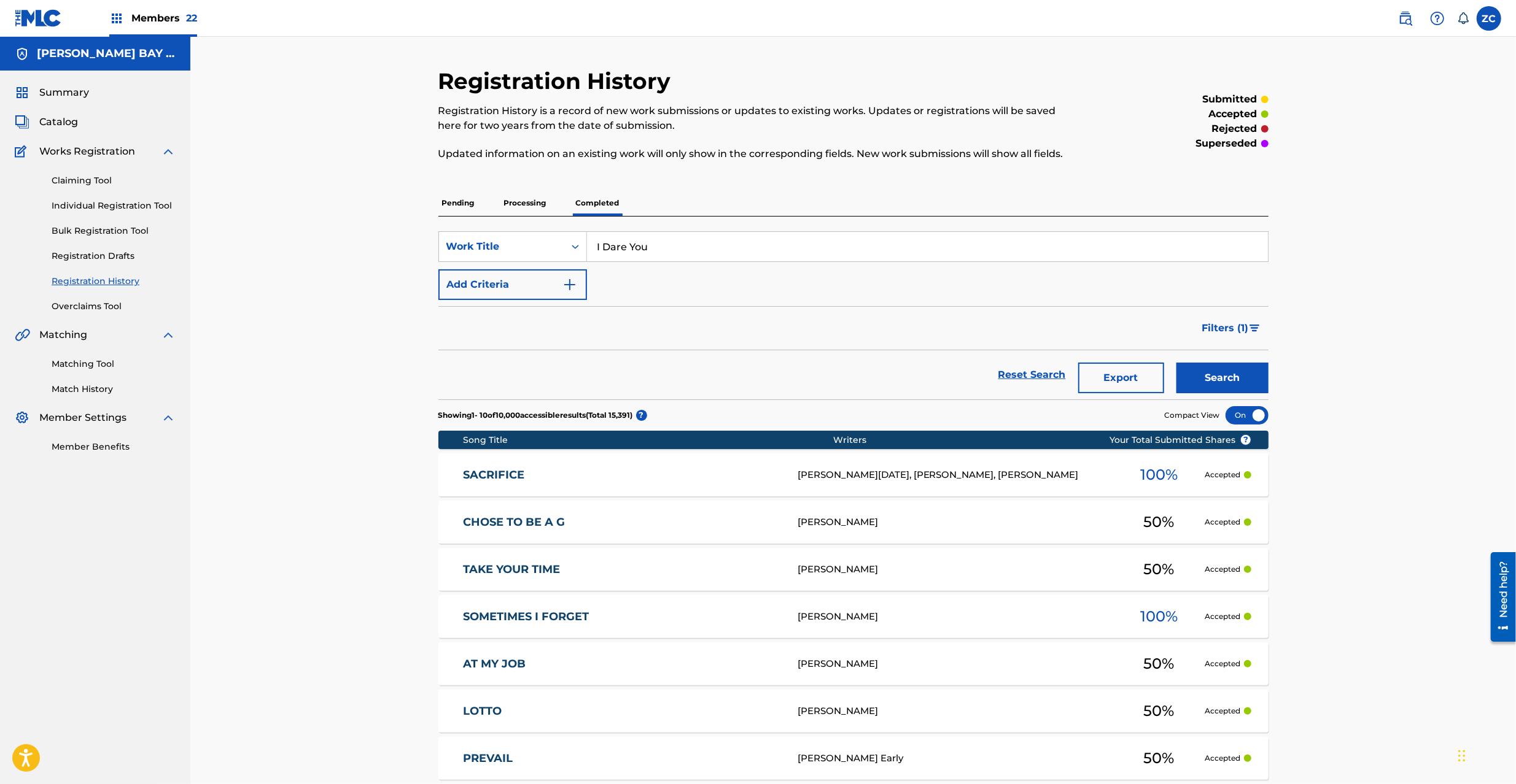
type input "I Dare You"
click at [1221, 378] on button "Search" at bounding box center [1222, 378] width 92 height 30
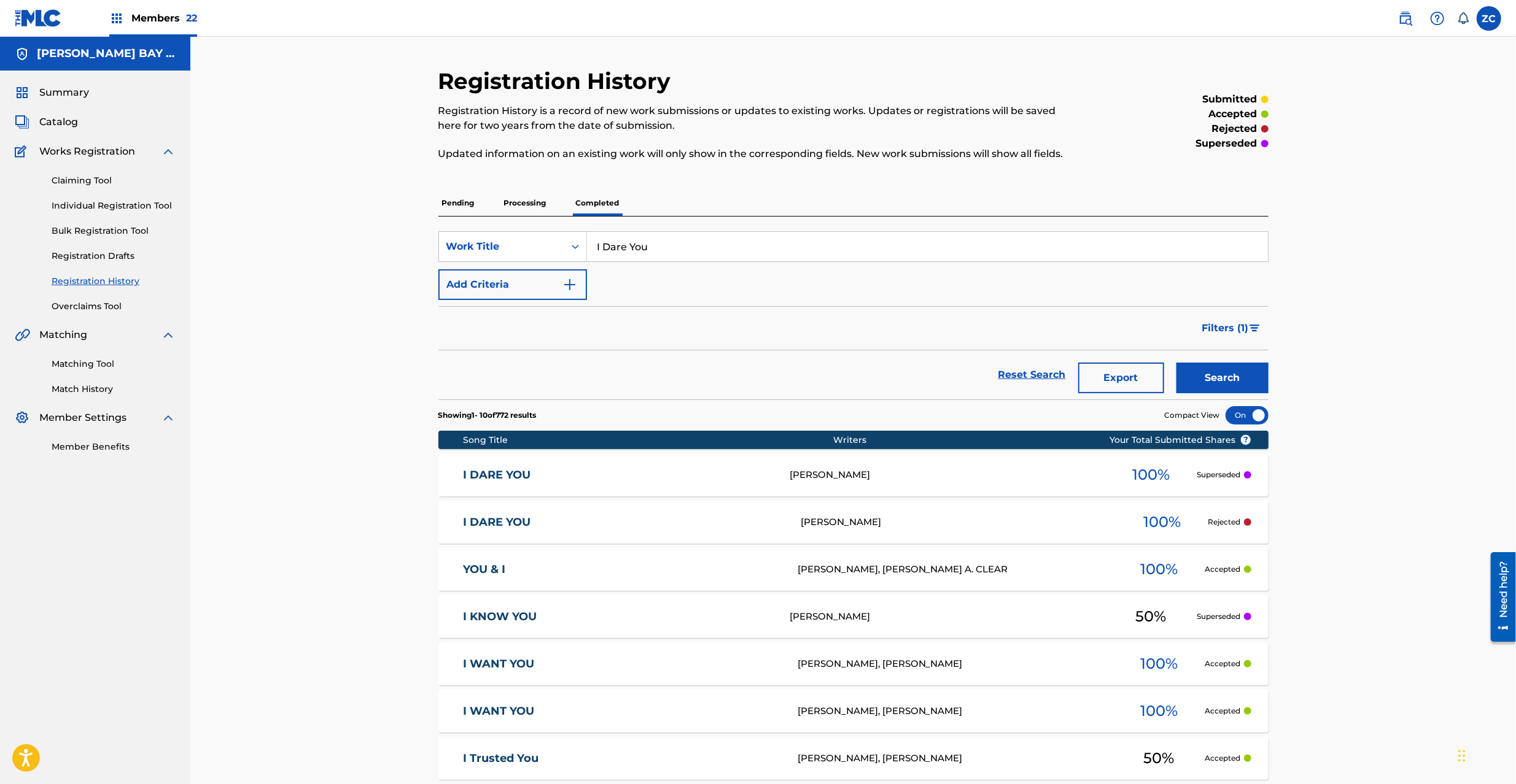
click at [1135, 522] on div "100 %" at bounding box center [1161, 522] width 92 height 28
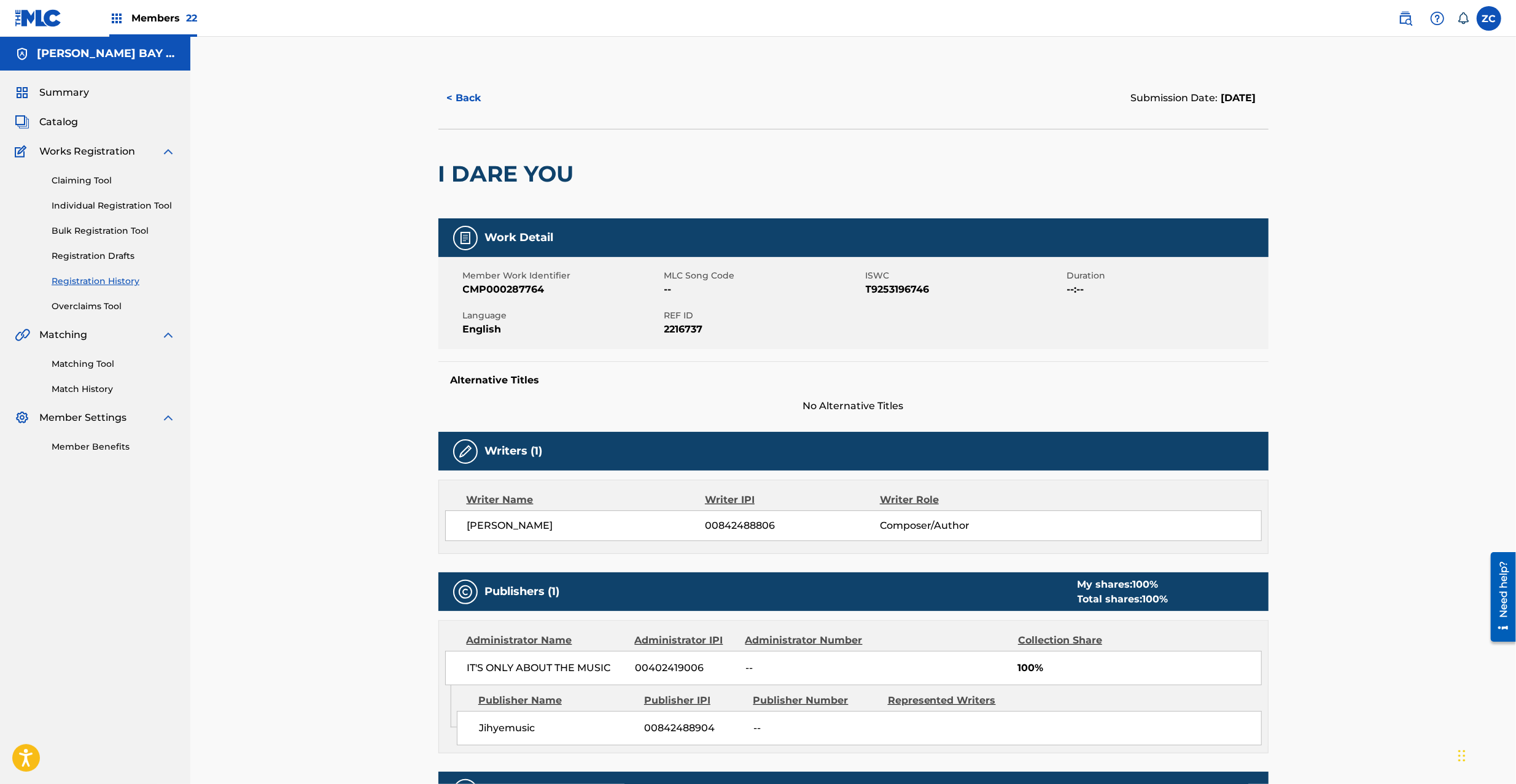
click at [476, 97] on button "< Back" at bounding box center [474, 98] width 73 height 30
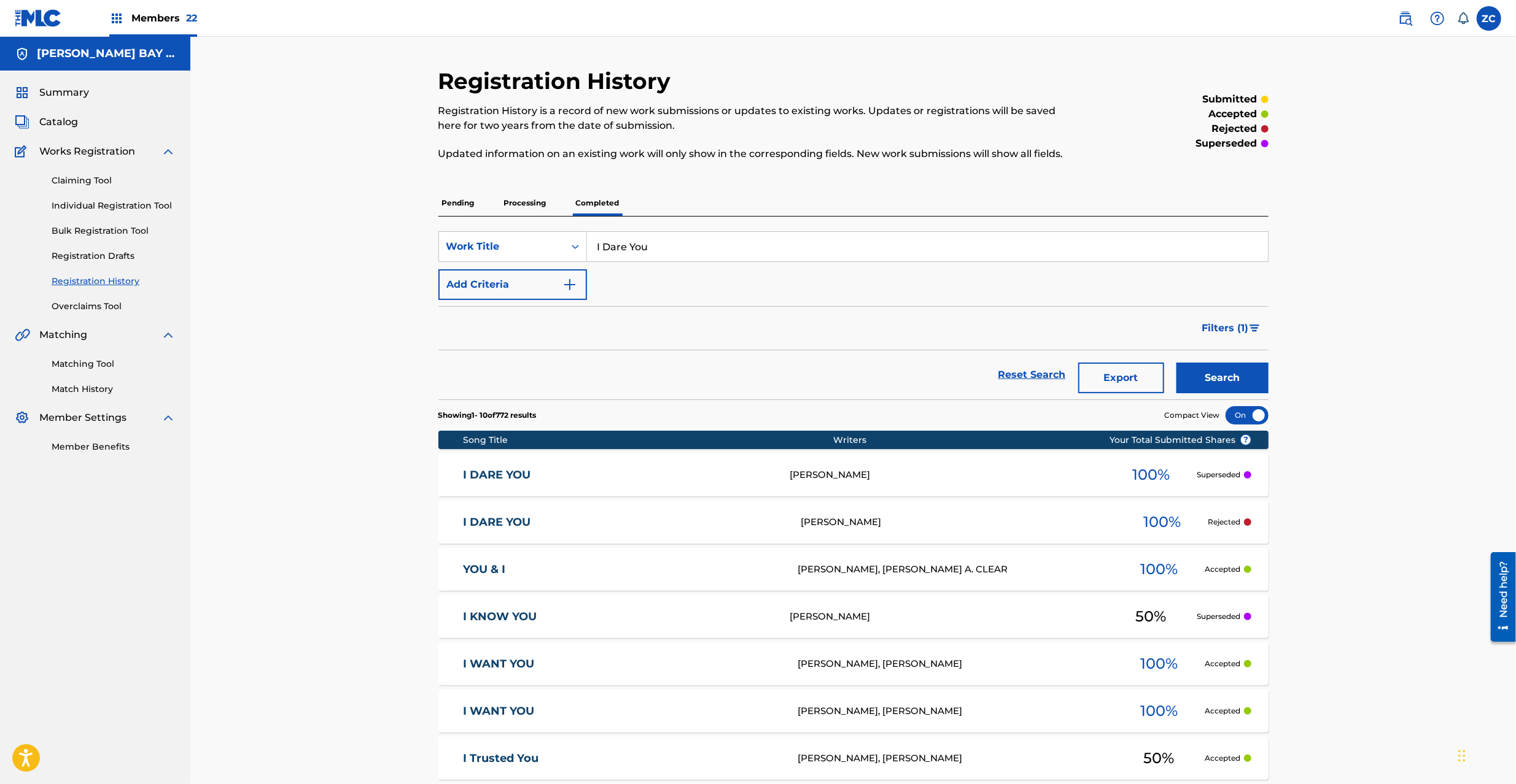
click at [970, 514] on div "I DARE YOU [PERSON_NAME] 100 % Rejected" at bounding box center [853, 522] width 830 height 43
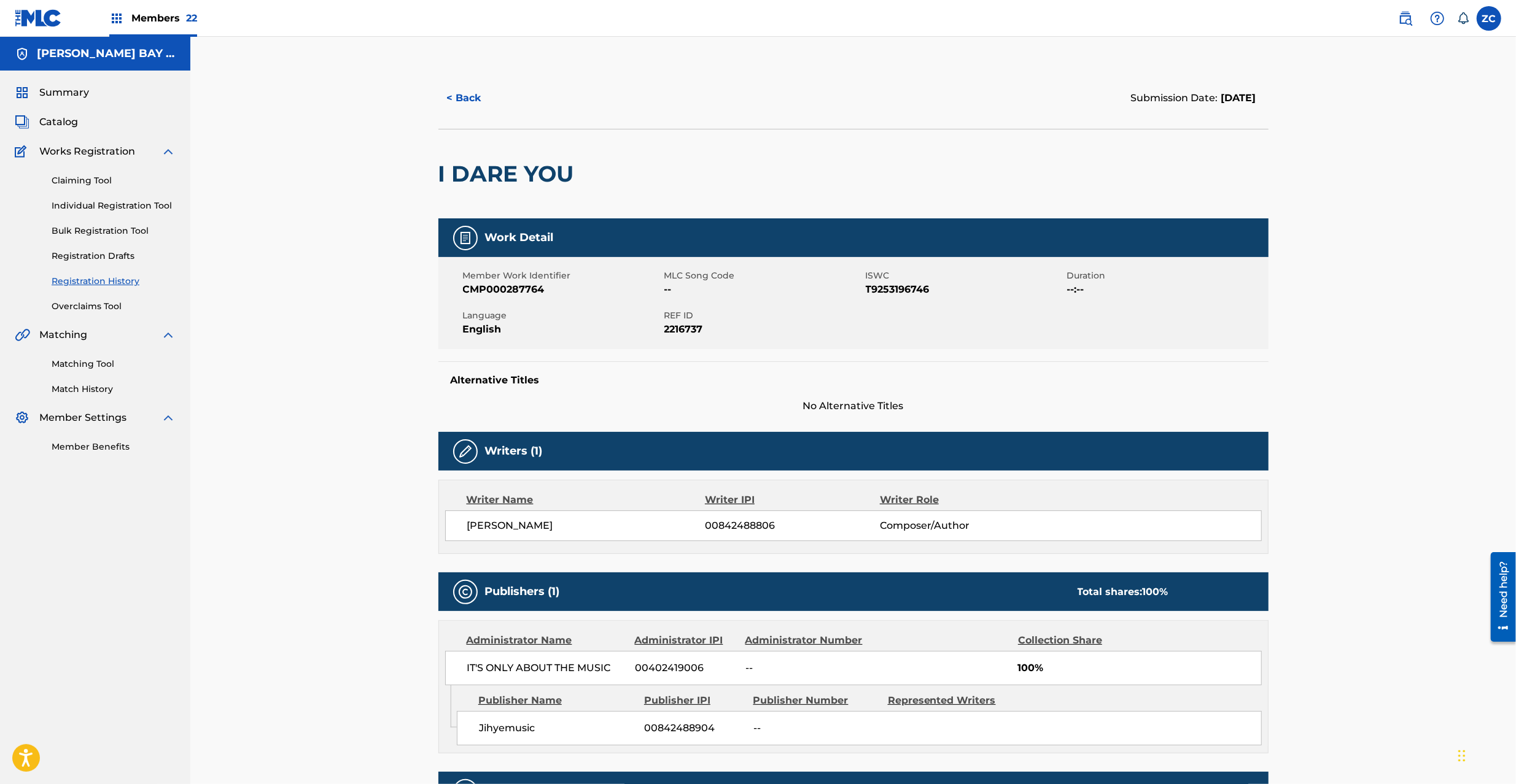
click at [481, 100] on button "< Back" at bounding box center [474, 98] width 73 height 30
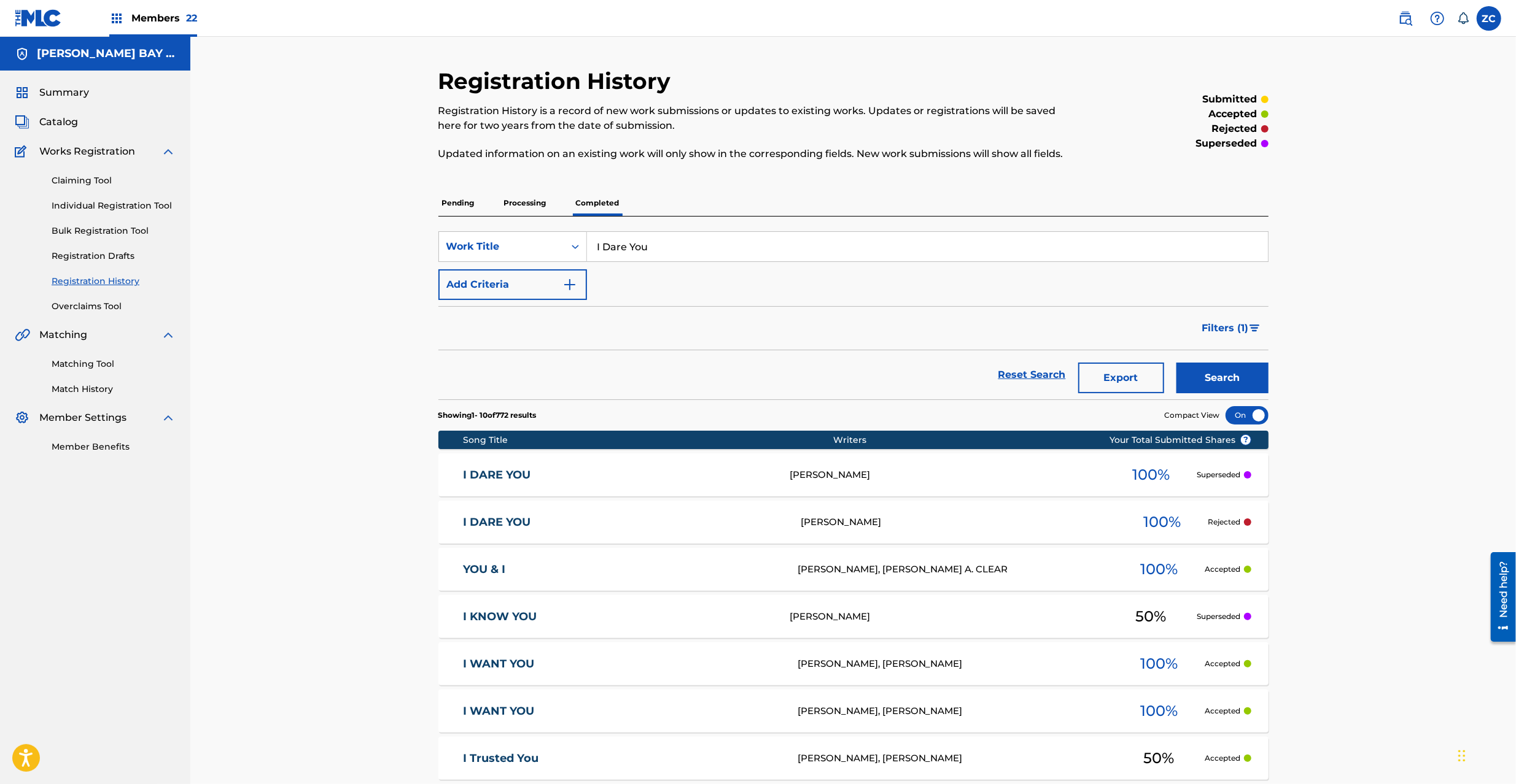
click at [600, 474] on link "I DARE YOU" at bounding box center [617, 475] width 310 height 14
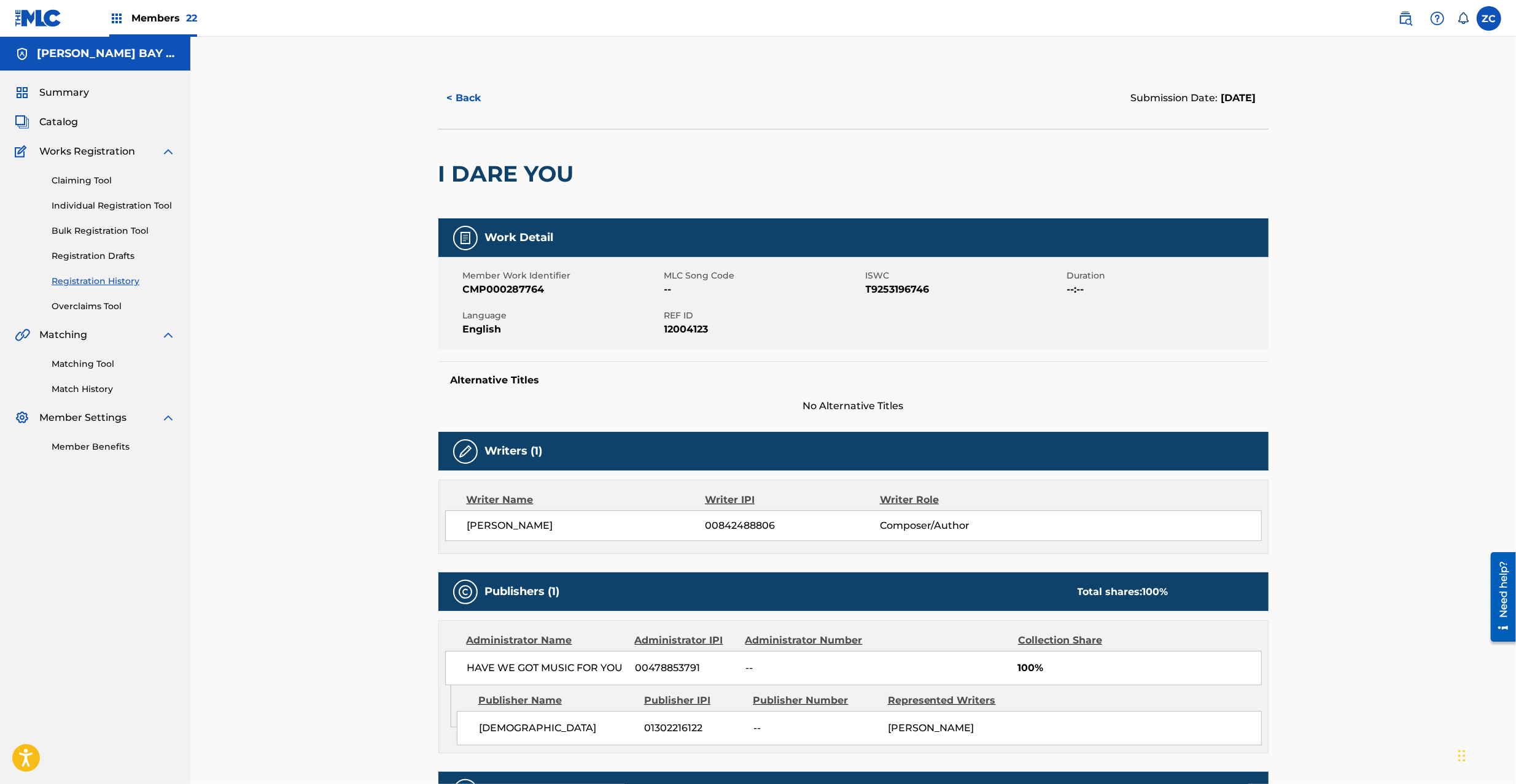
click at [907, 287] on span "T9253196746" at bounding box center [965, 289] width 198 height 15
copy span "T9253196746"
click at [1412, 18] on link at bounding box center [1405, 18] width 24 height 24
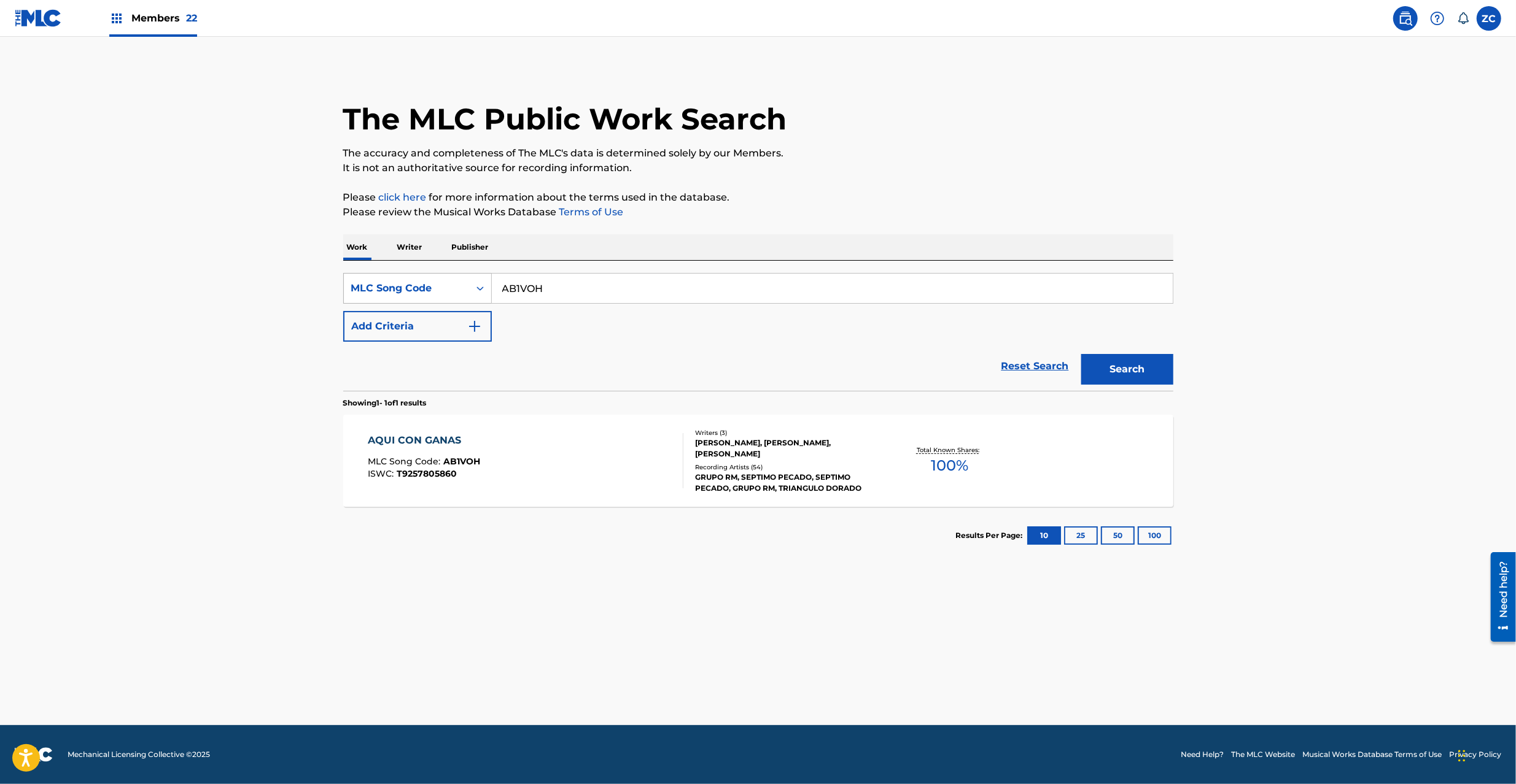
click at [403, 288] on div "MLC Song Code" at bounding box center [406, 288] width 110 height 15
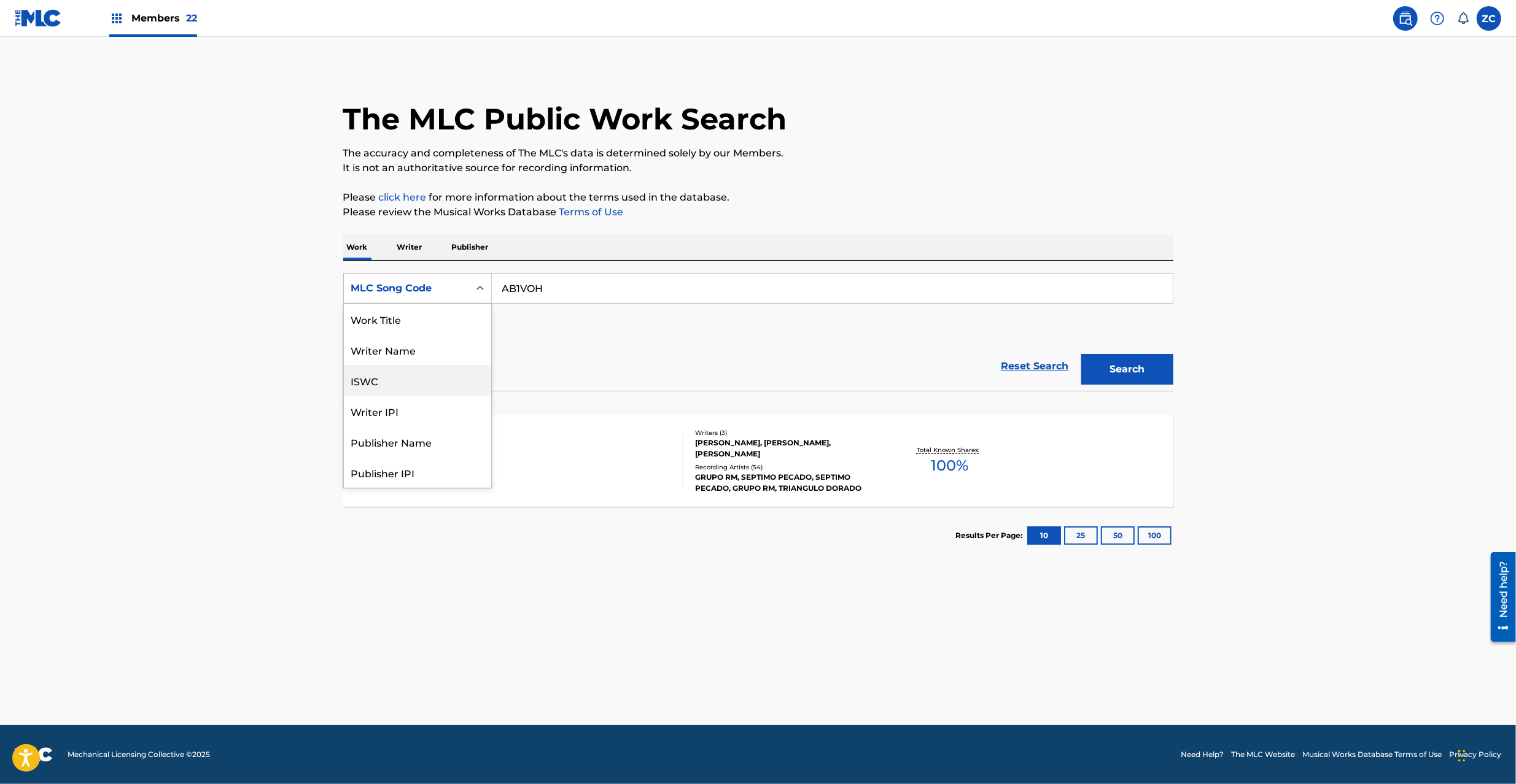
click at [399, 376] on div "ISWC" at bounding box center [417, 380] width 147 height 30
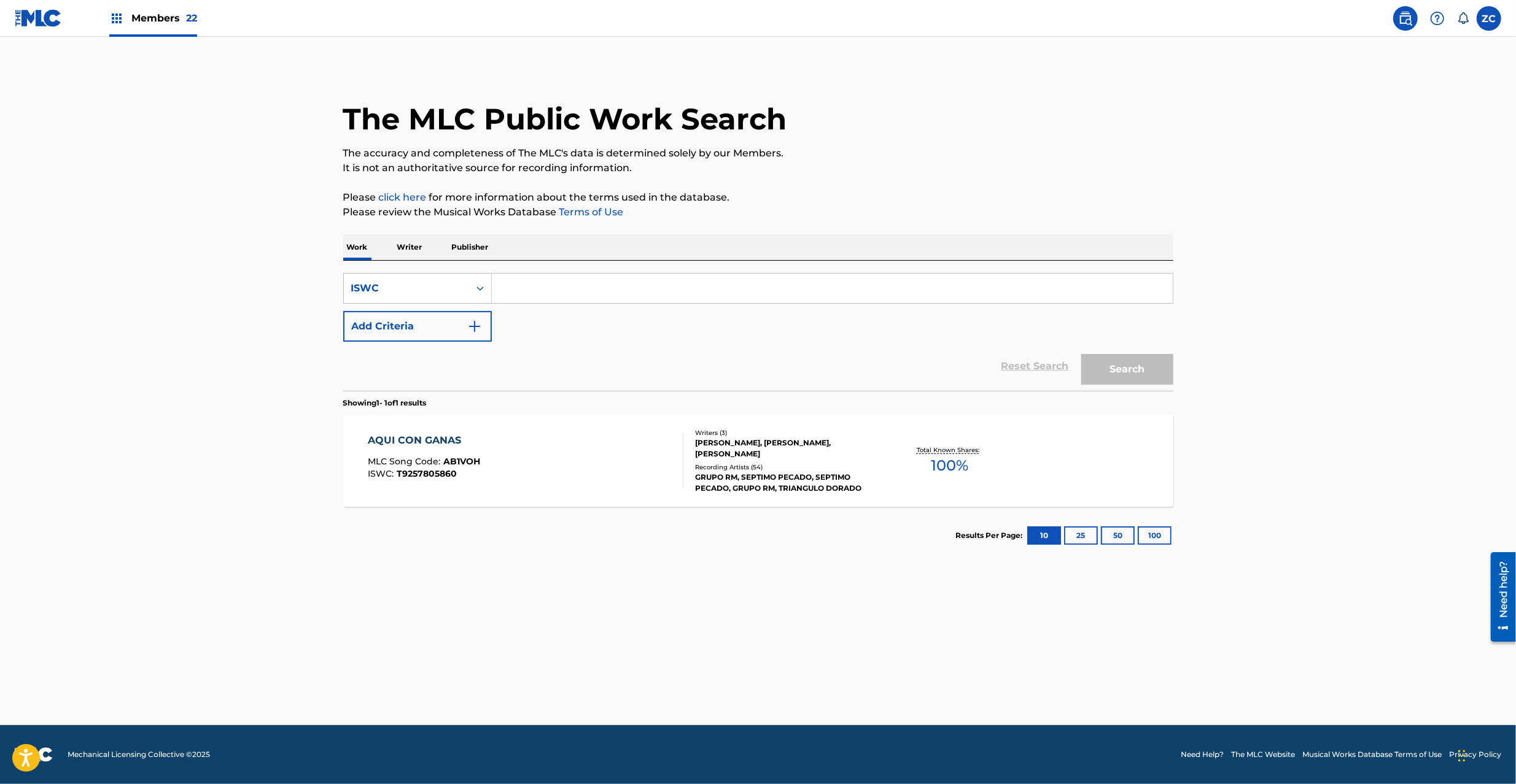
click at [580, 287] on input "Search Form" at bounding box center [832, 288] width 681 height 30
paste input "T9253196746"
type input "T9253196746"
click at [1115, 367] on button "Search" at bounding box center [1127, 369] width 92 height 30
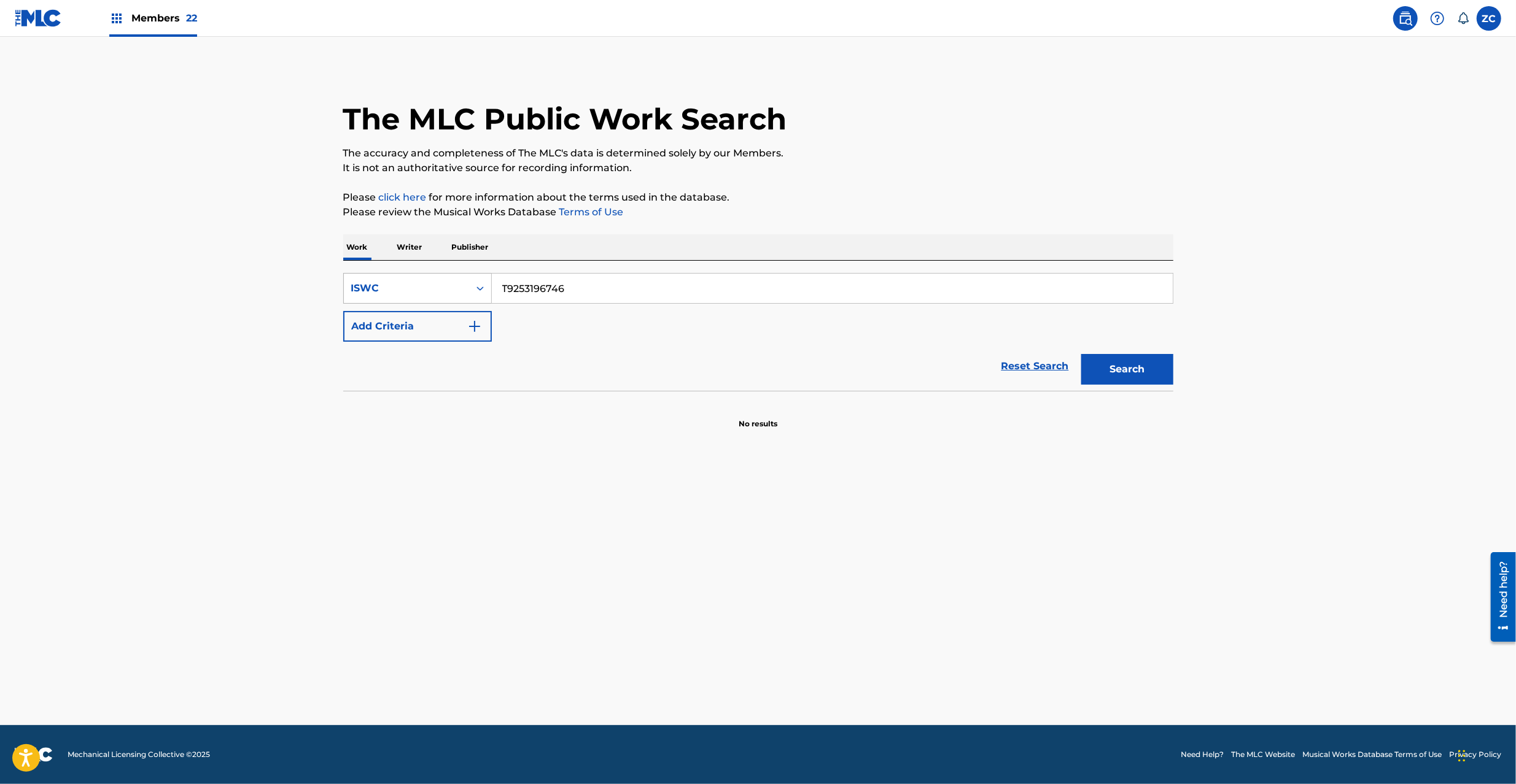
click at [425, 291] on div "ISWC" at bounding box center [406, 288] width 110 height 15
click at [1039, 369] on link "Reset Search" at bounding box center [1035, 366] width 80 height 27
click at [580, 293] on input "Search Form" at bounding box center [832, 288] width 681 height 30
paste input "I Dare You"
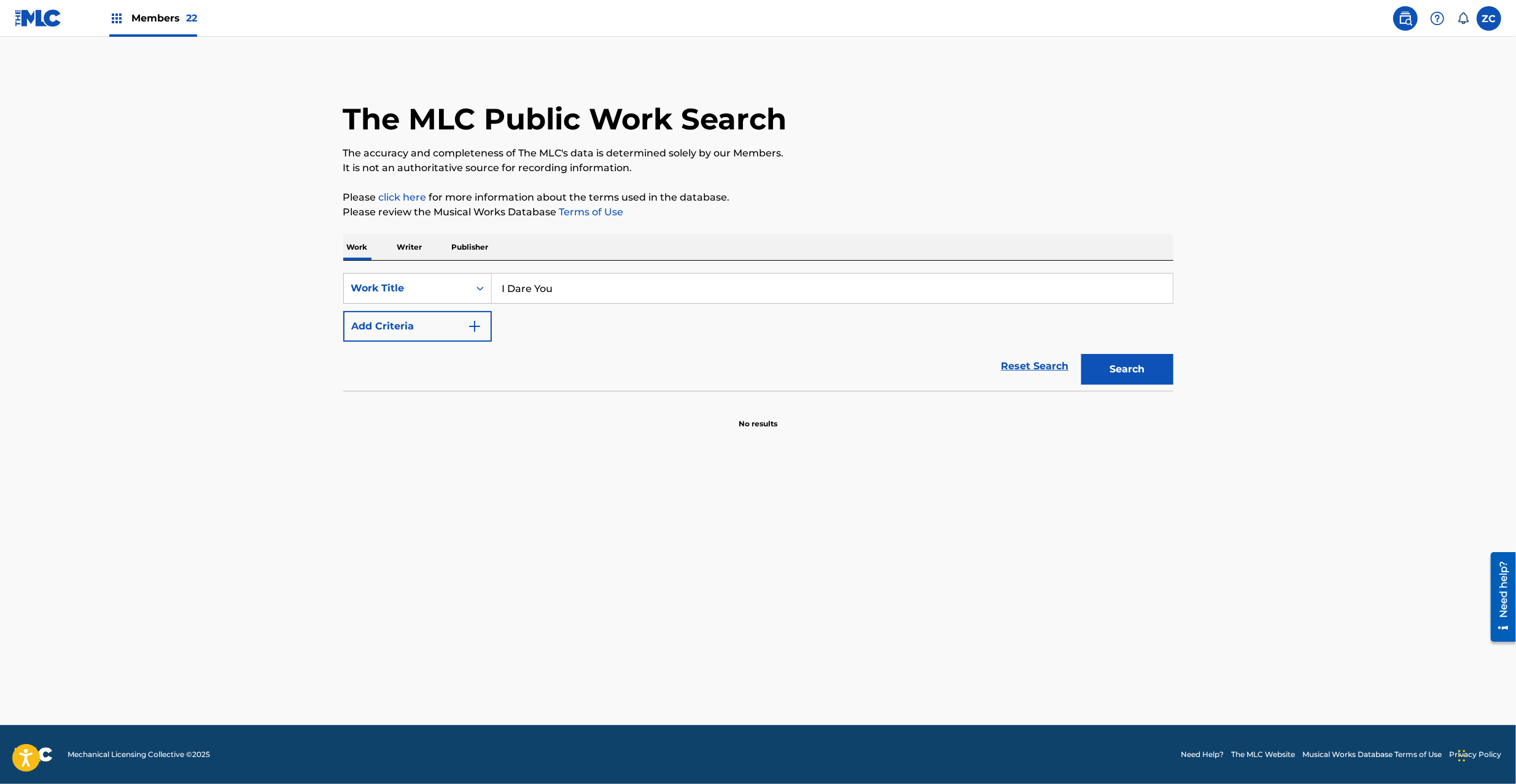
type input "I Dare You"
click at [1118, 376] on button "Search" at bounding box center [1127, 369] width 92 height 30
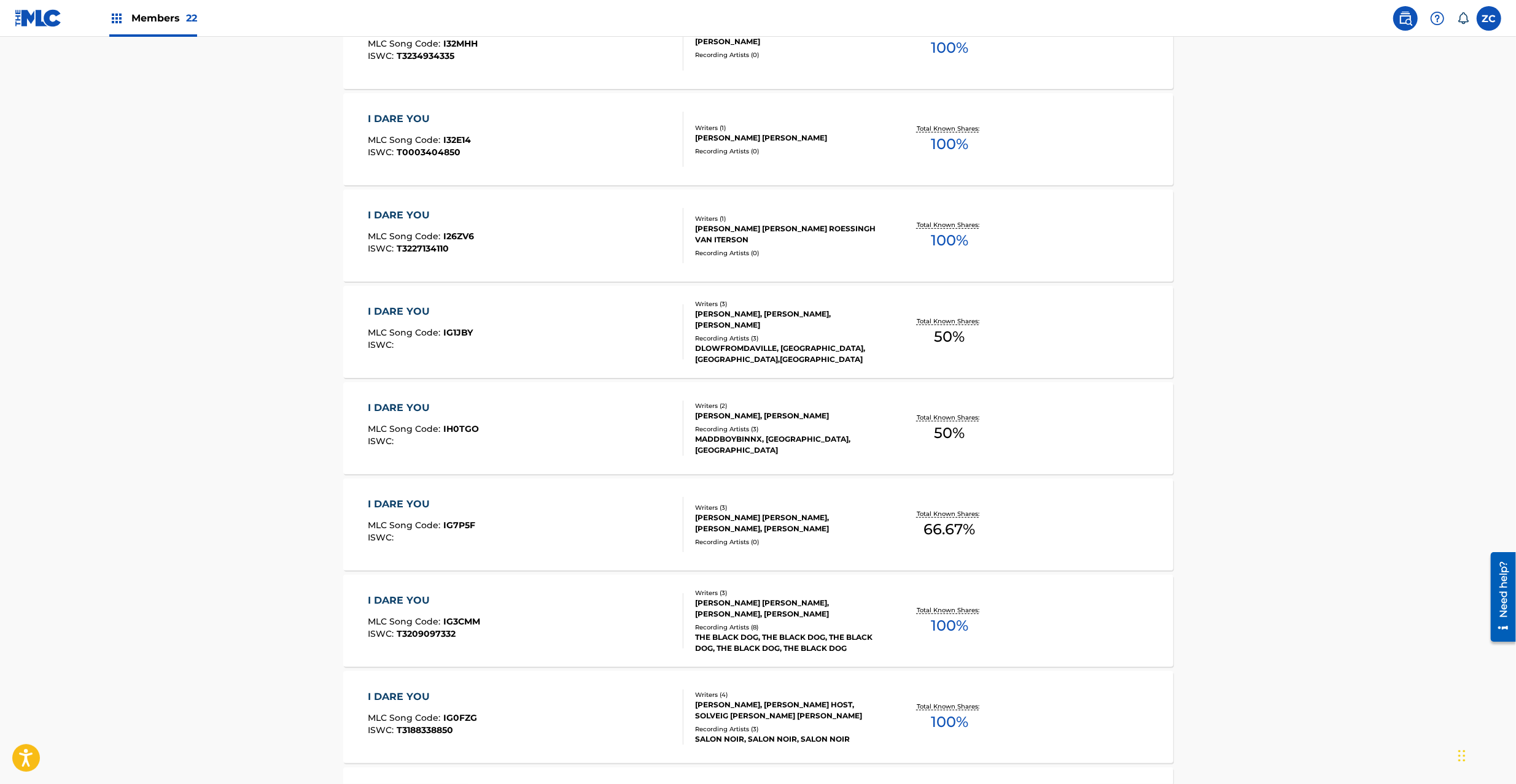
scroll to position [718, 0]
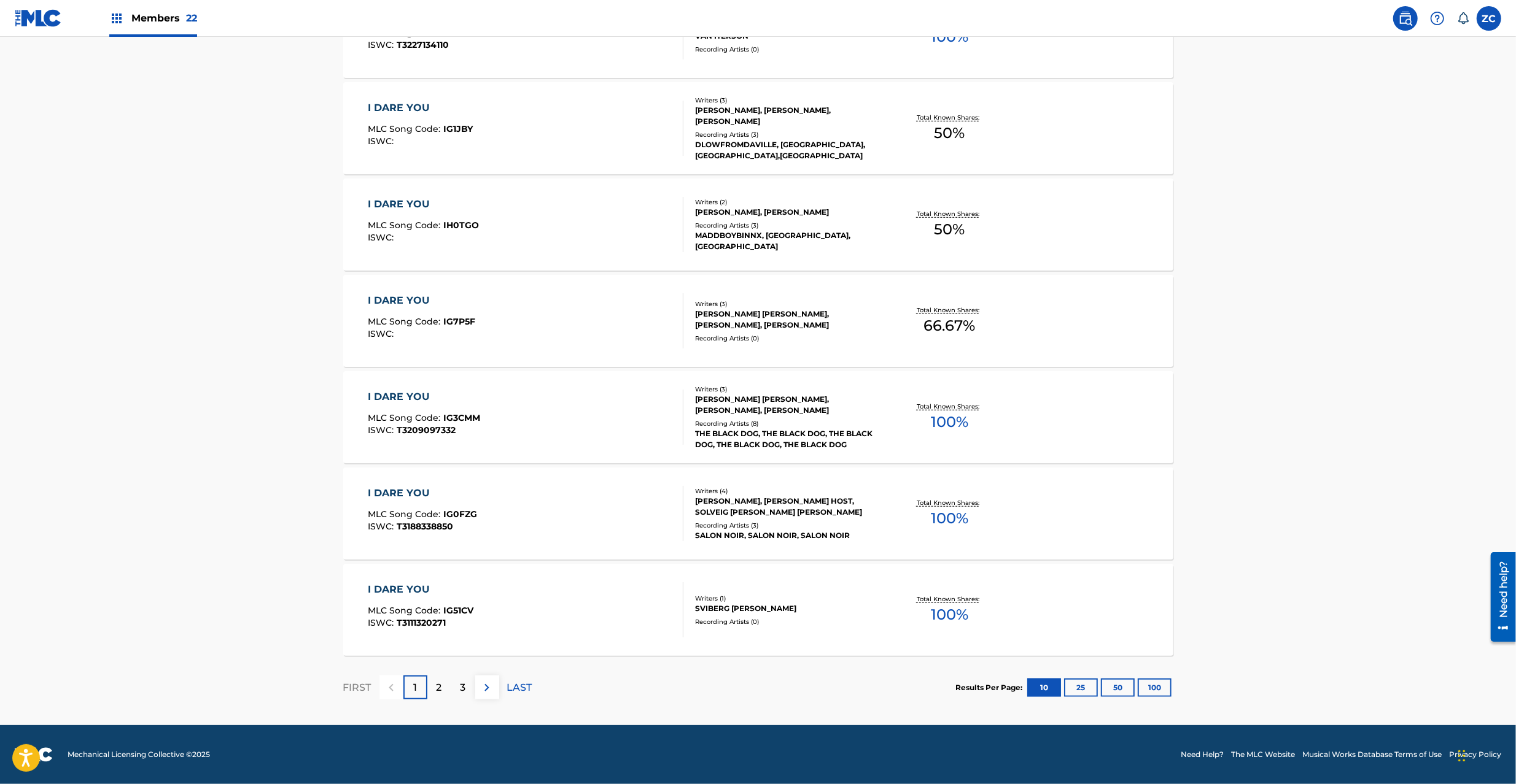
click at [1401, 643] on main "The MLC Public Work Search The accuracy and completeness of The MLC's data is d…" at bounding box center [758, 22] width 1516 height 1406
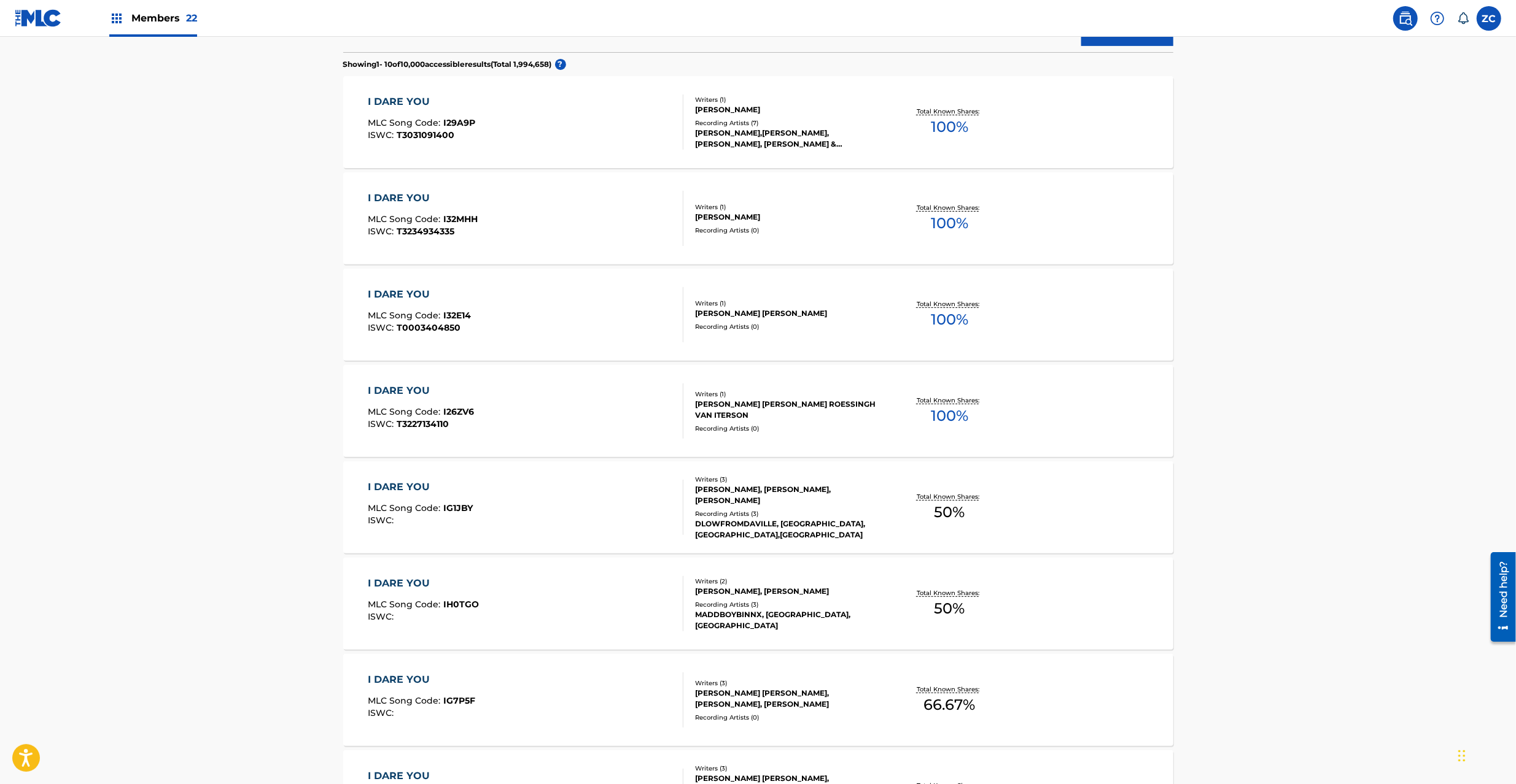
scroll to position [0, 0]
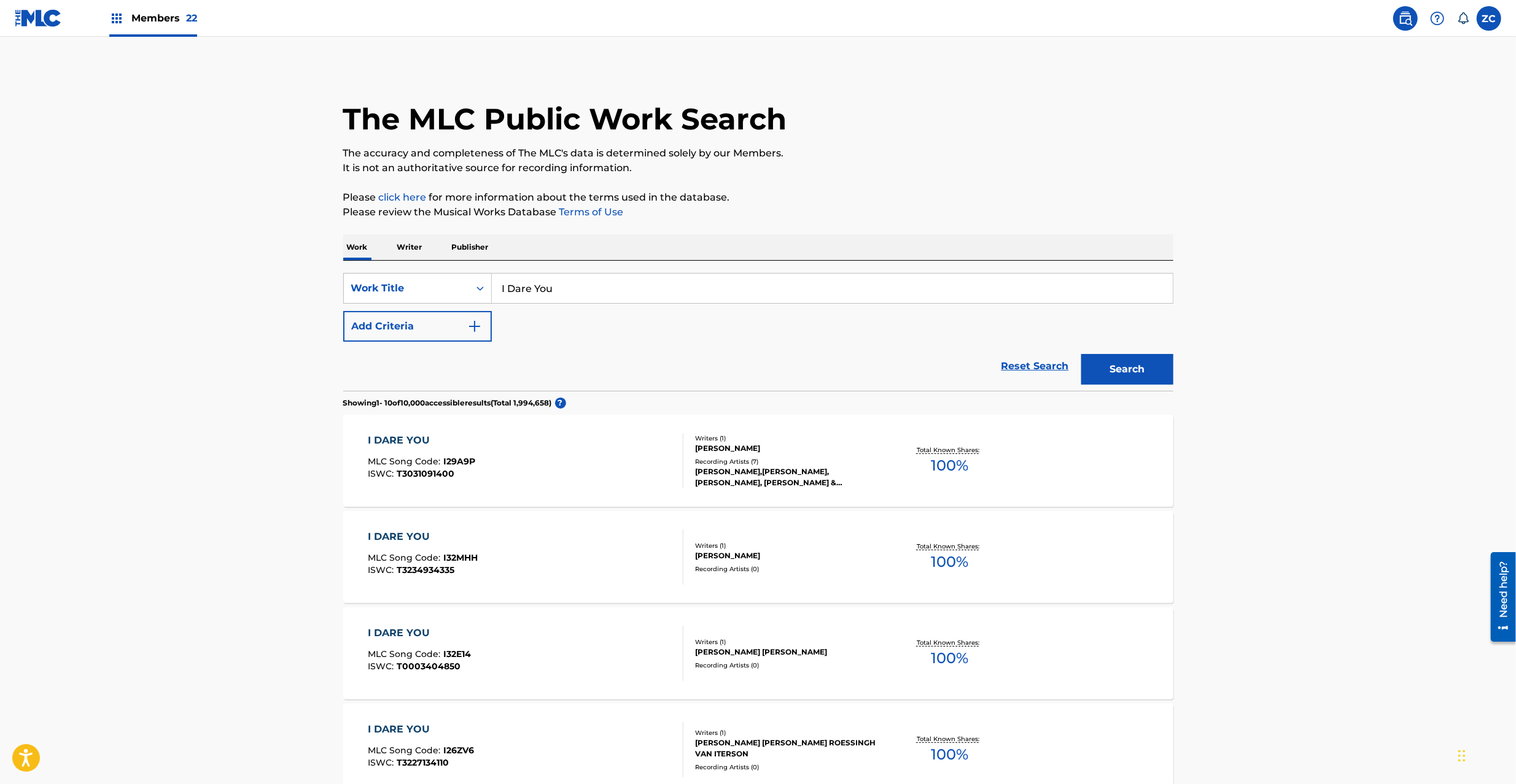
click at [428, 324] on button "Add Criteria" at bounding box center [417, 326] width 149 height 30
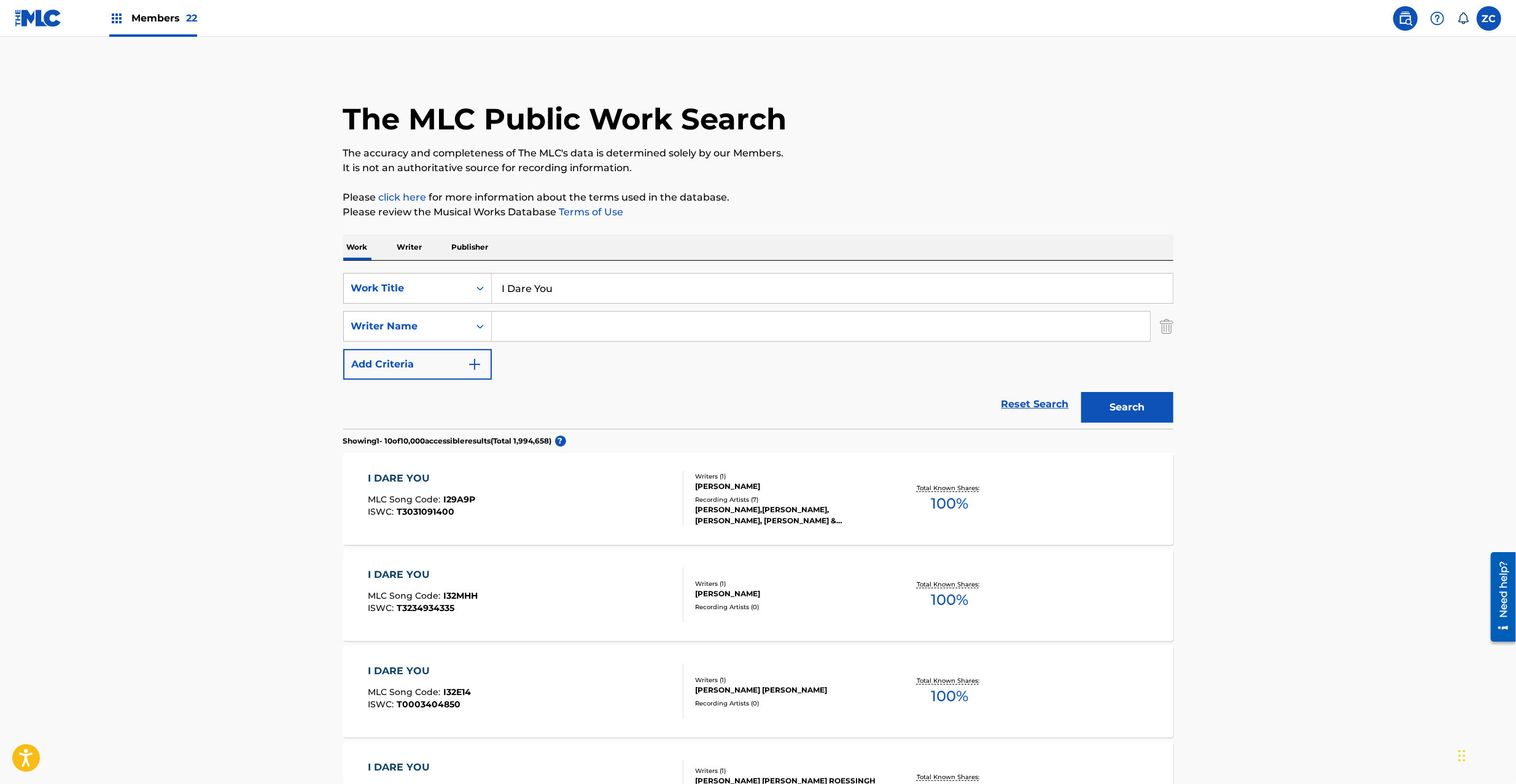
click at [531, 324] on input "Search Form" at bounding box center [821, 326] width 658 height 30
paste input "[PERSON_NAME]"
type input "[PERSON_NAME]"
click at [1151, 411] on button "Search" at bounding box center [1127, 408] width 92 height 30
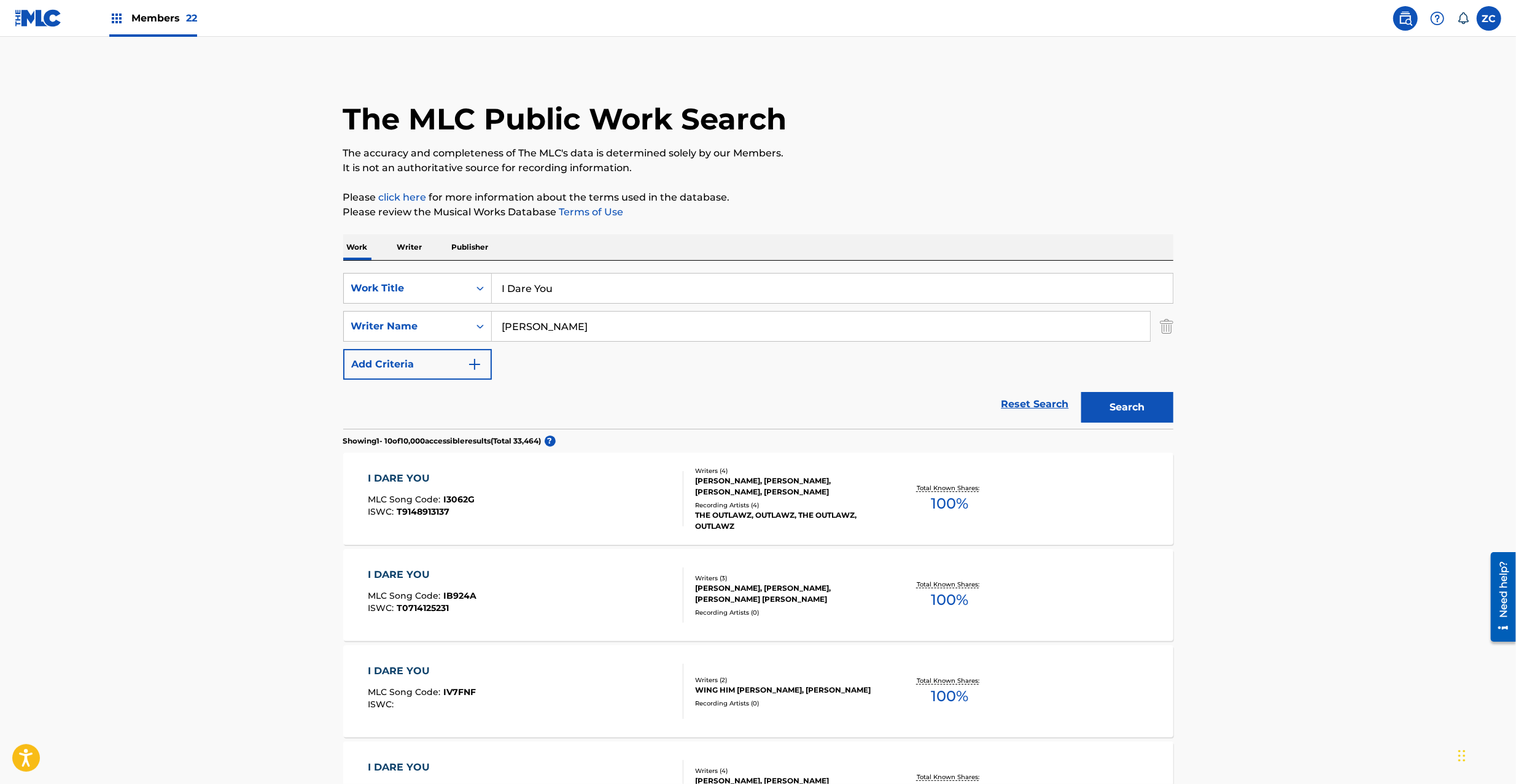
click at [42, 11] on img at bounding box center [38, 18] width 48 height 18
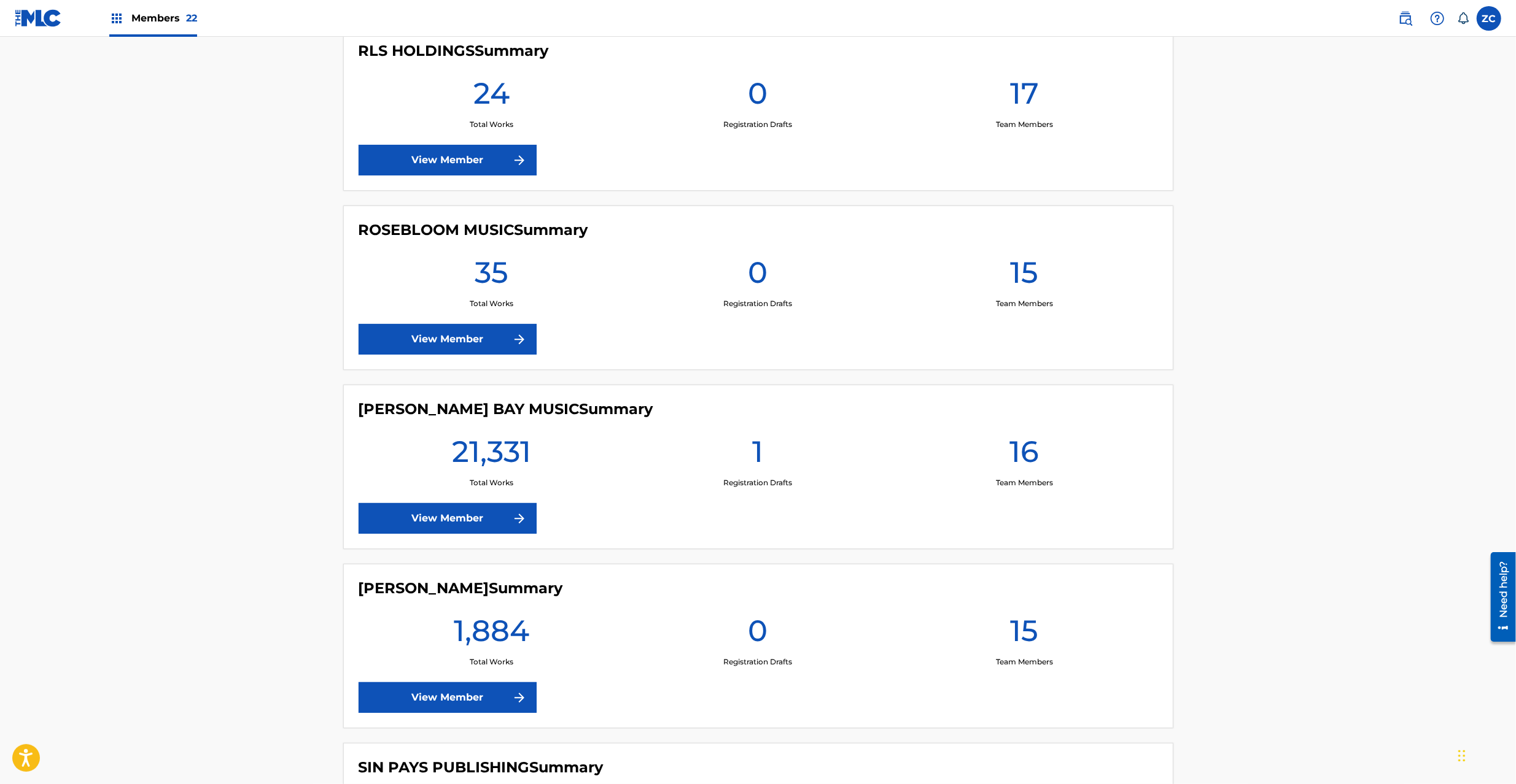
scroll to position [3053, 0]
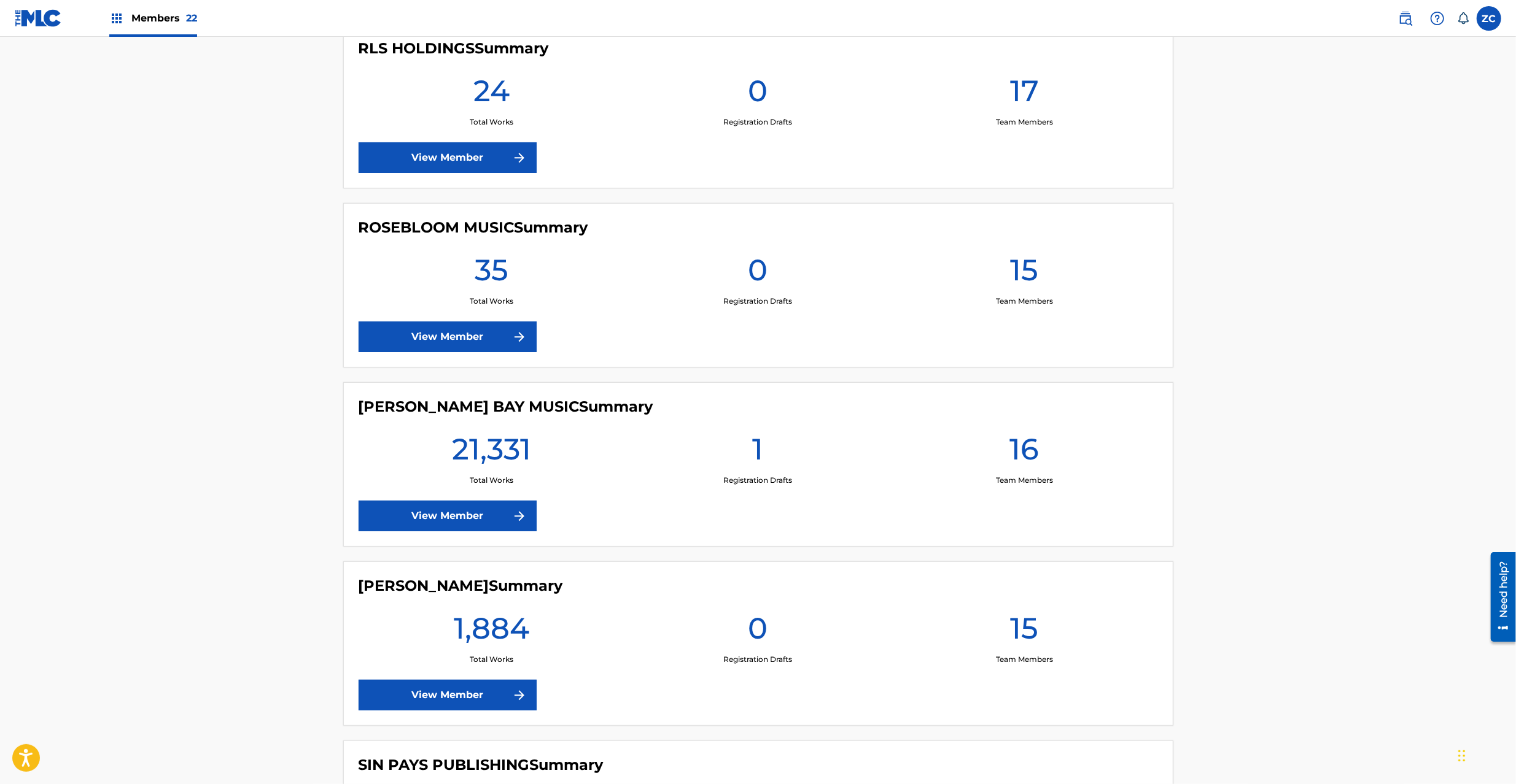
click at [468, 522] on link "View Member" at bounding box center [447, 516] width 178 height 30
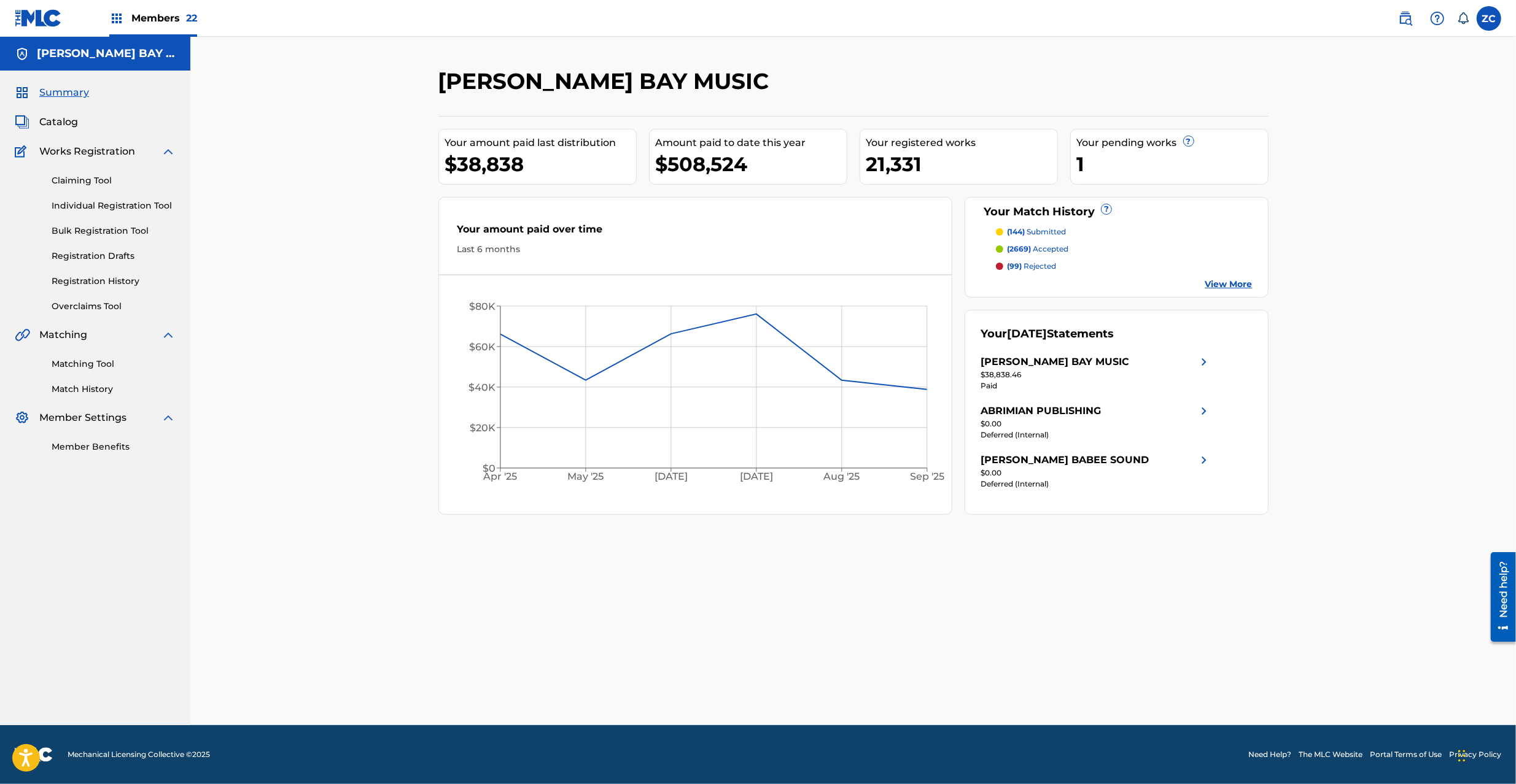
click at [94, 276] on link "Registration History" at bounding box center [114, 281] width 124 height 13
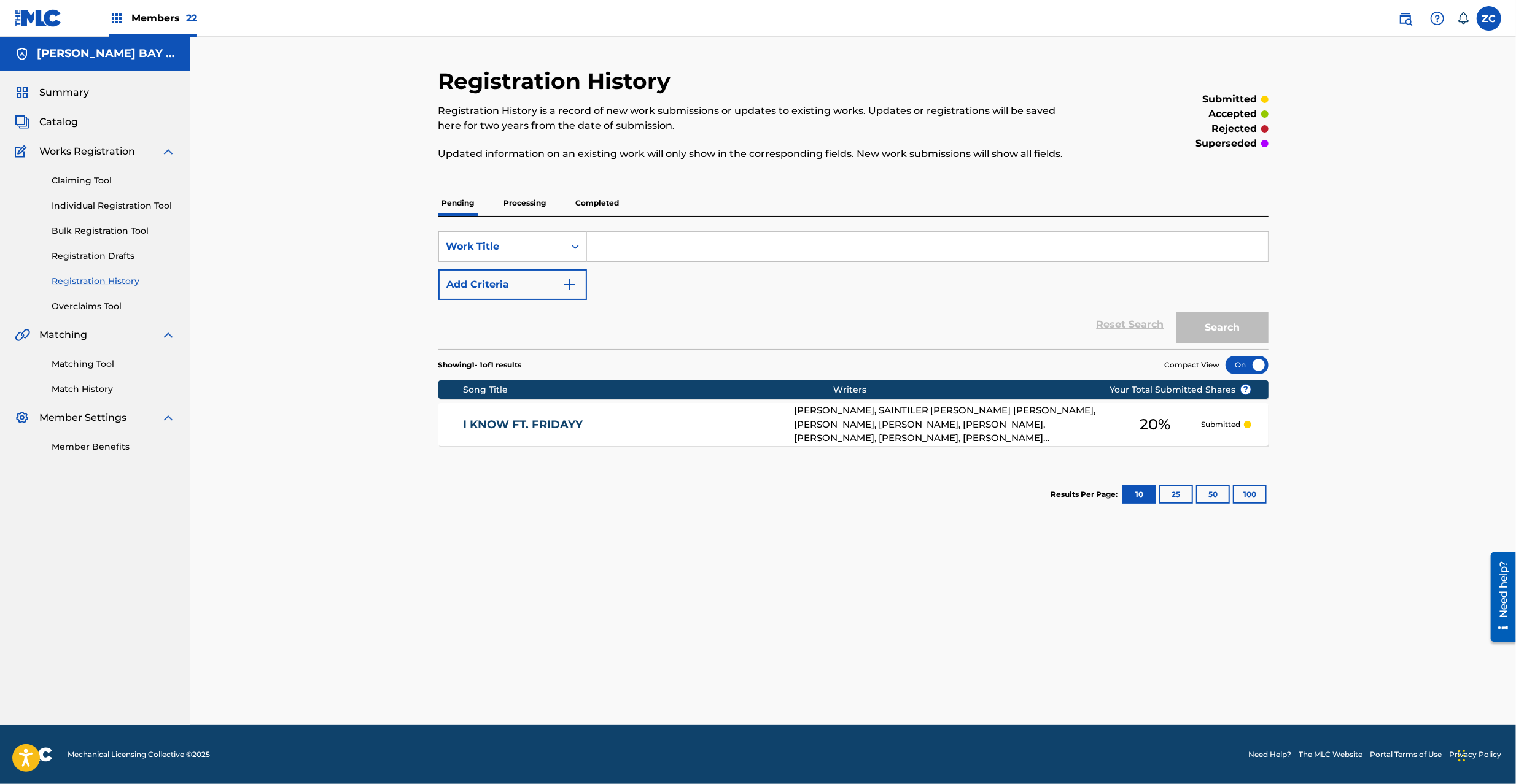
click at [591, 207] on p "Completed" at bounding box center [597, 203] width 51 height 26
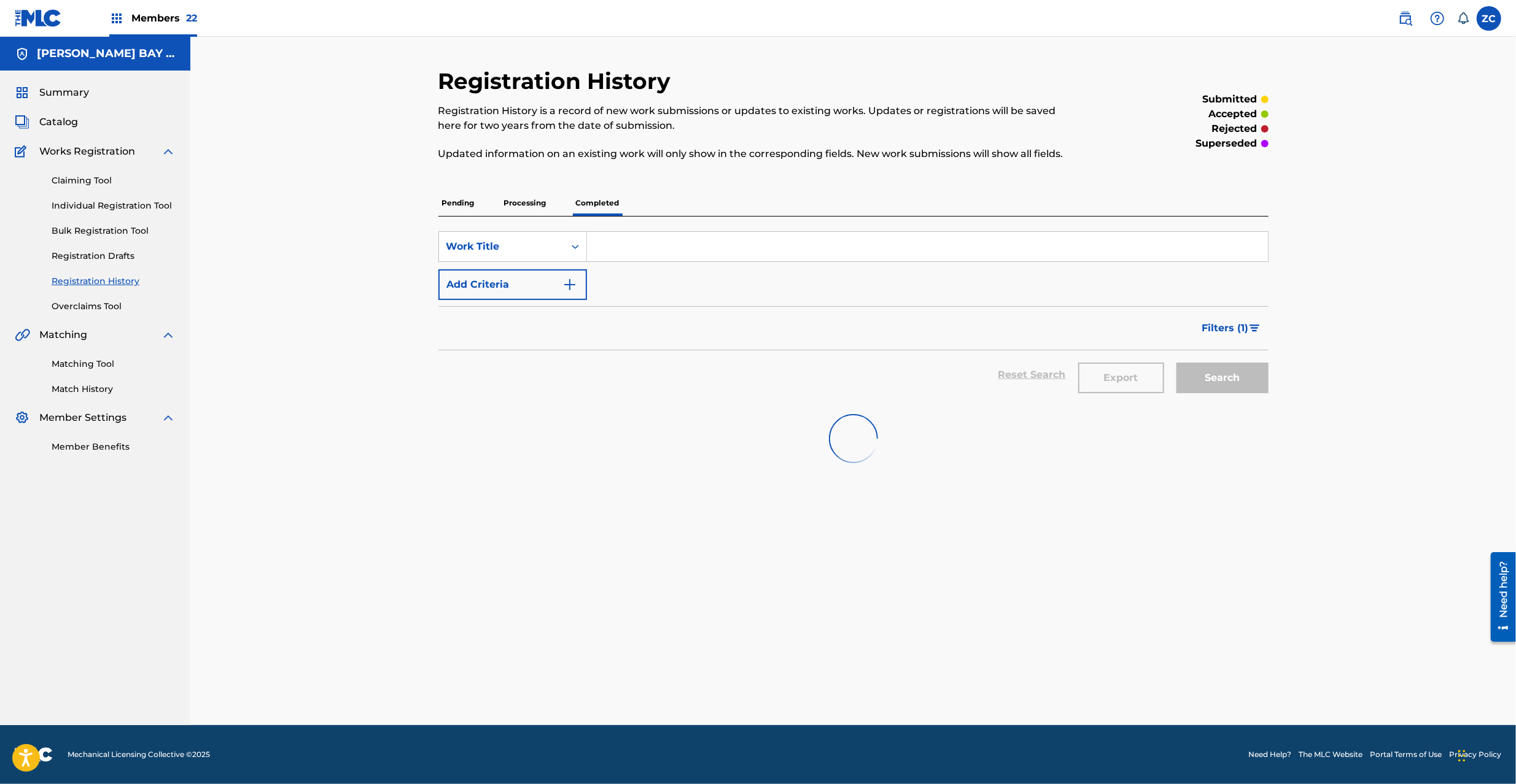
click at [626, 248] on input "Search Form" at bounding box center [927, 246] width 681 height 30
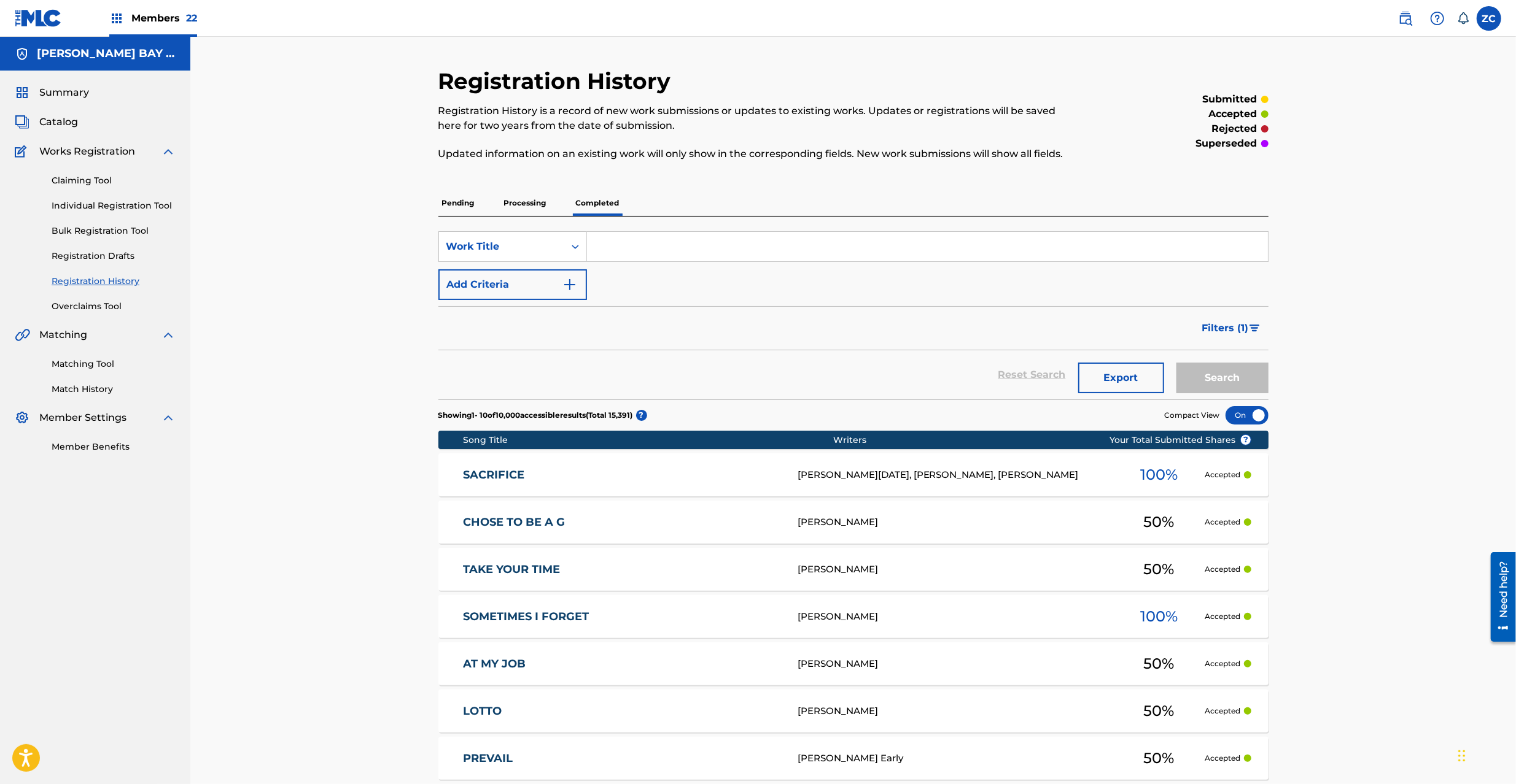
paste input "I Dare You"
type input "I Dare You"
click at [1223, 373] on button "Search" at bounding box center [1222, 378] width 92 height 30
